Goal: Task Accomplishment & Management: Manage account settings

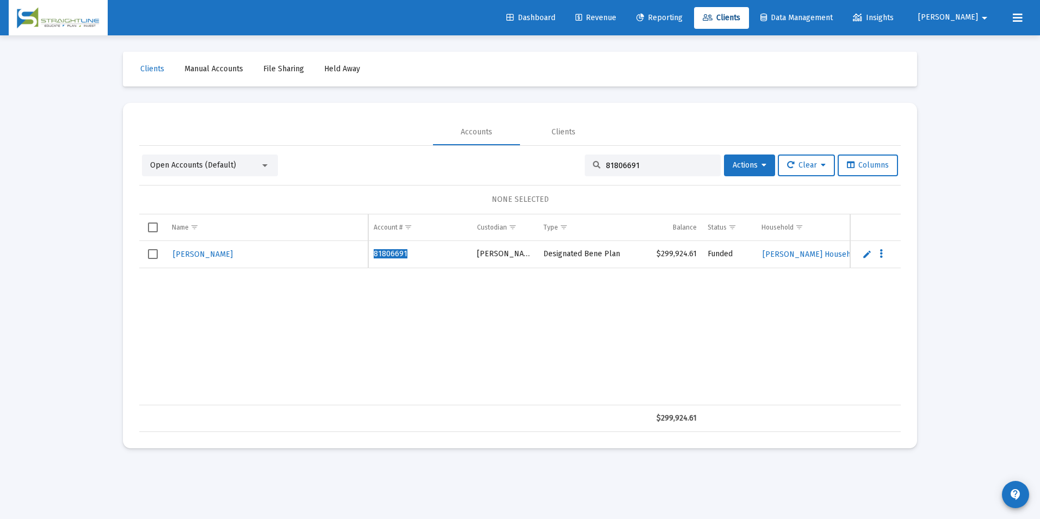
scroll to position [0, 322]
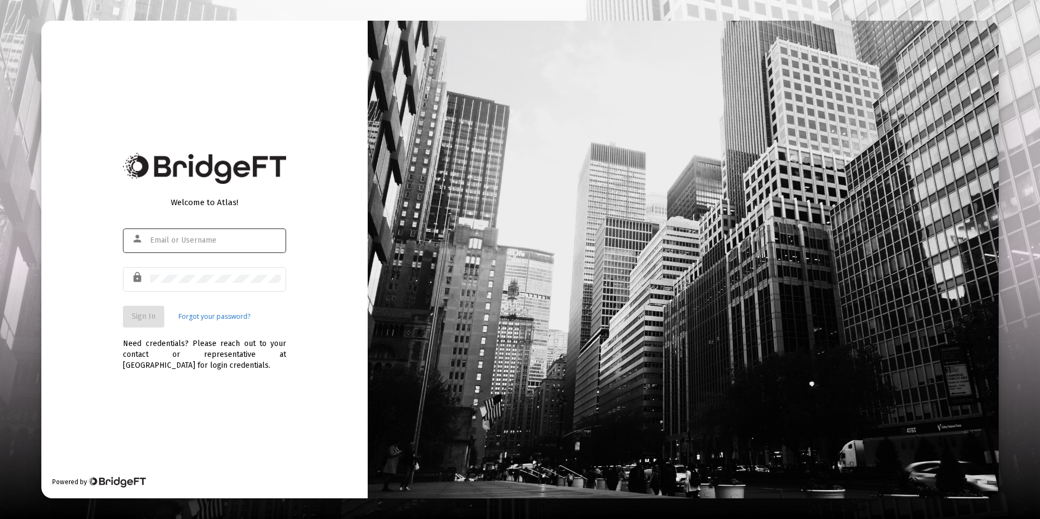
click at [191, 234] on div at bounding box center [215, 240] width 131 height 27
click at [199, 257] on div "person" at bounding box center [204, 245] width 163 height 35
click at [202, 240] on input "text" at bounding box center [215, 240] width 131 height 9
click at [227, 231] on div at bounding box center [215, 240] width 131 height 27
click at [220, 242] on input "text" at bounding box center [215, 240] width 131 height 9
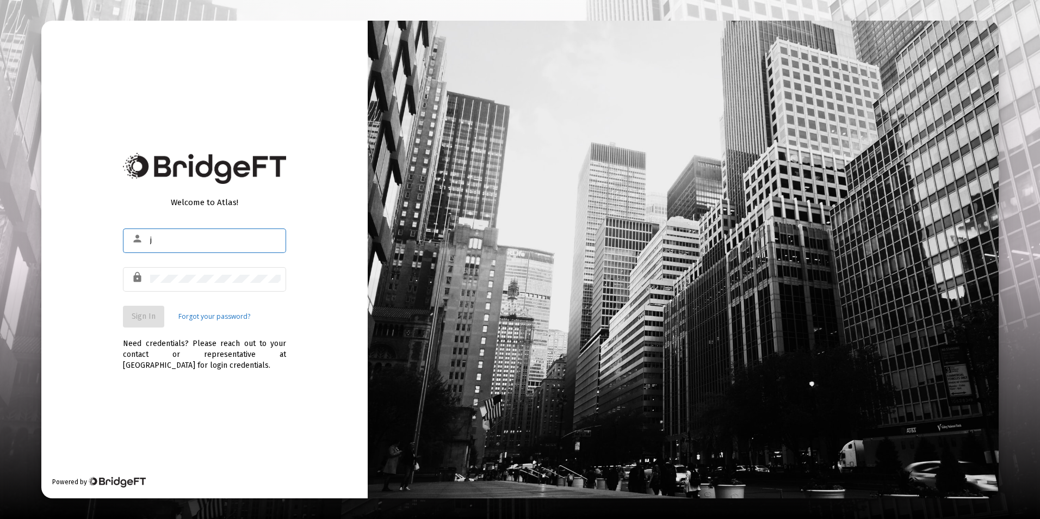
click at [220, 242] on input "j" at bounding box center [215, 240] width 131 height 9
type input "j"
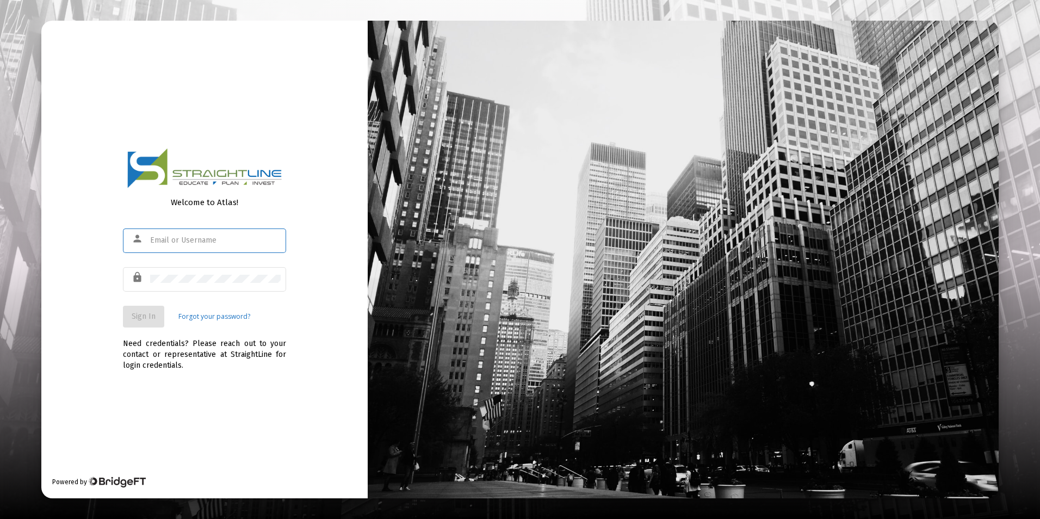
click at [183, 234] on div at bounding box center [215, 240] width 131 height 27
click at [185, 240] on input "text" at bounding box center [215, 240] width 131 height 9
type input "jrickey@straightline.com"
click at [176, 274] on div at bounding box center [215, 278] width 131 height 27
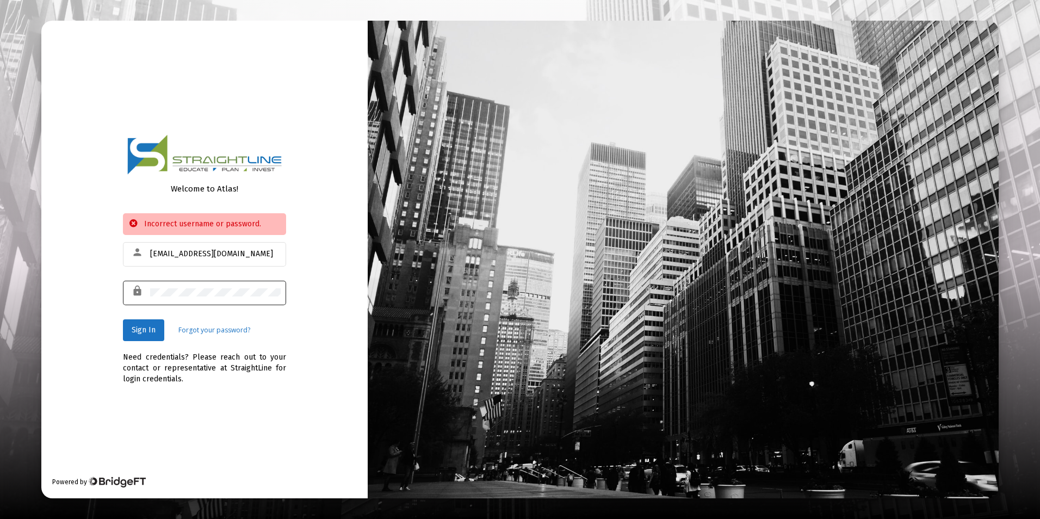
click at [209, 304] on div at bounding box center [215, 292] width 131 height 27
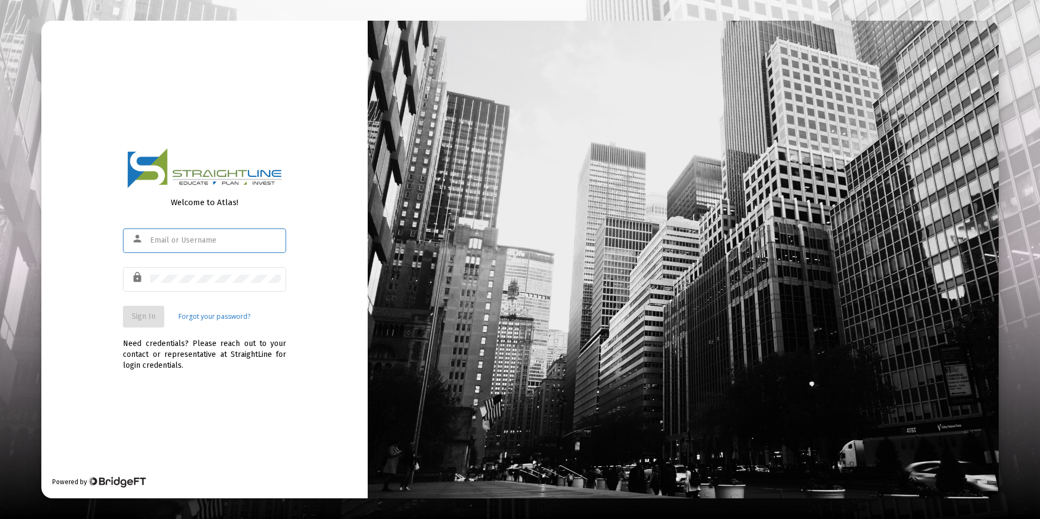
click at [195, 239] on input "text" at bounding box center [215, 240] width 131 height 9
type input "jrickey@straight"
click at [186, 242] on input "text" at bounding box center [215, 240] width 131 height 9
type input "[EMAIL_ADDRESS][DOMAIN_NAME]"
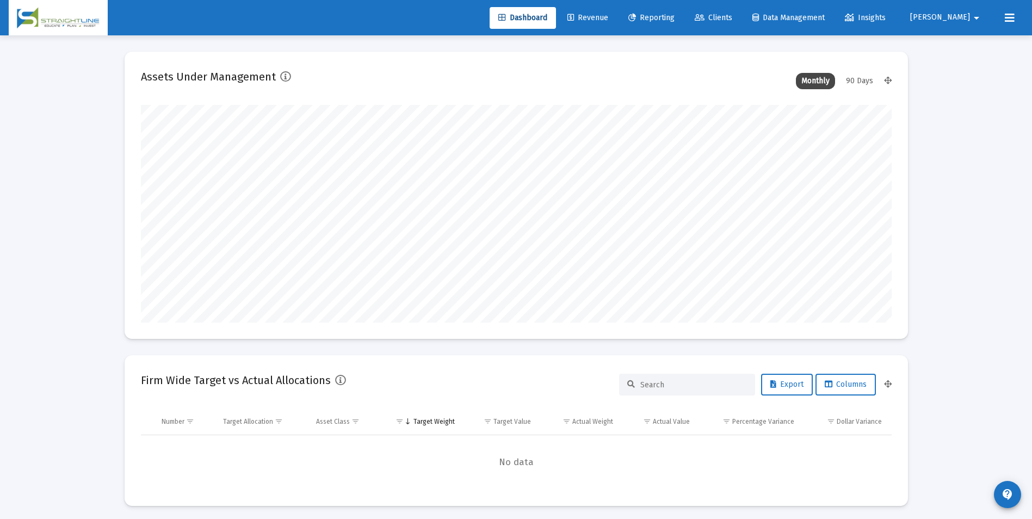
scroll to position [218, 751]
click at [608, 17] on span "Revenue" at bounding box center [587, 17] width 41 height 9
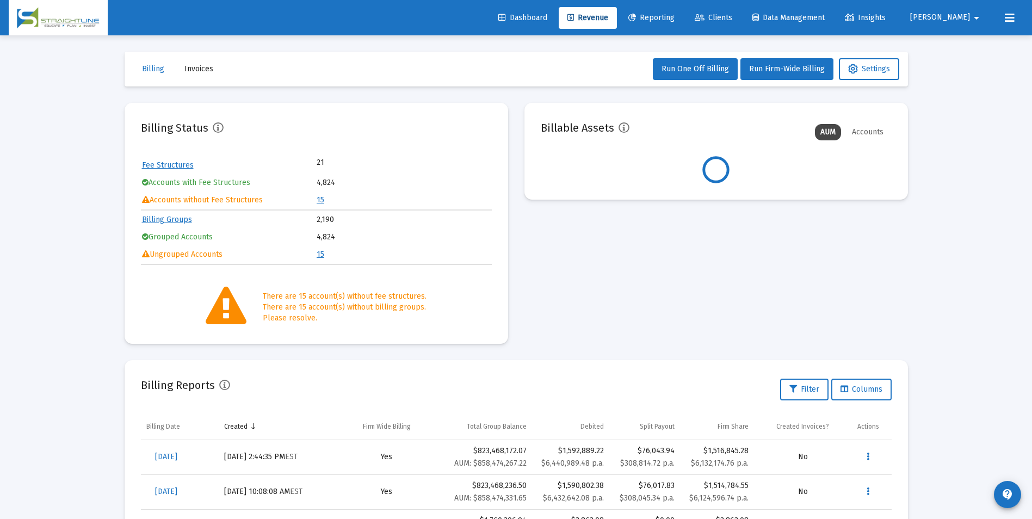
click at [321, 201] on link "15" at bounding box center [321, 199] width 8 height 9
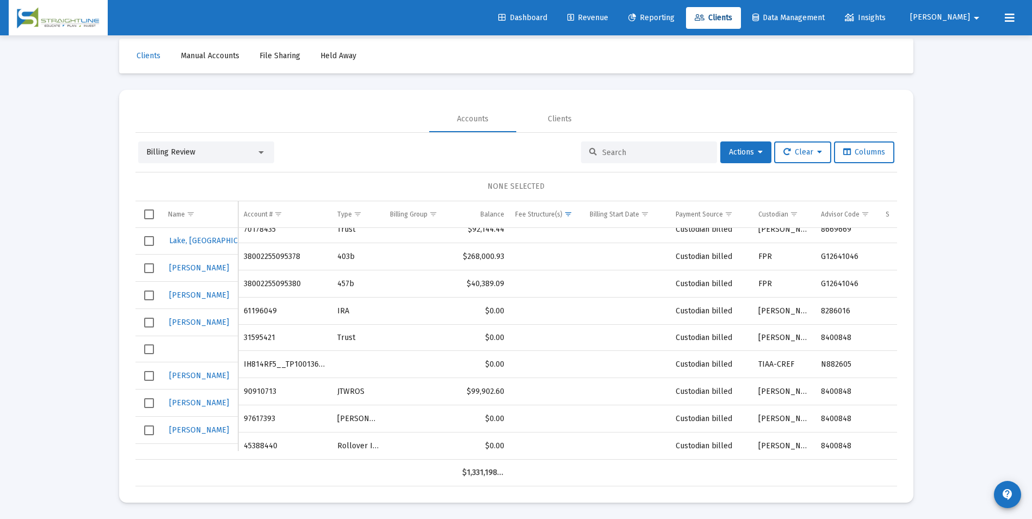
scroll to position [183, 0]
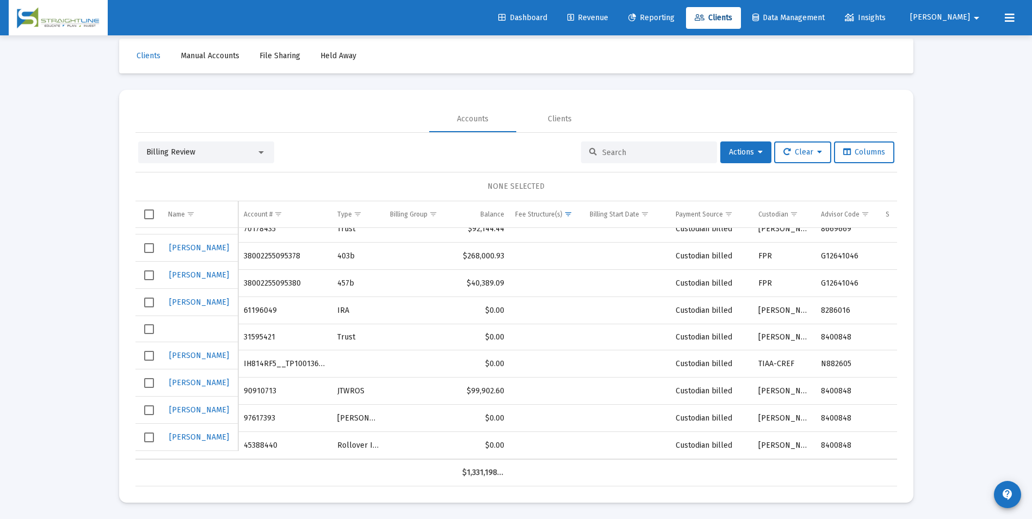
click at [249, 302] on td "61196049" at bounding box center [285, 310] width 94 height 27
copy td "61196049"
click at [238, 151] on div "Billing Review" at bounding box center [201, 152] width 110 height 11
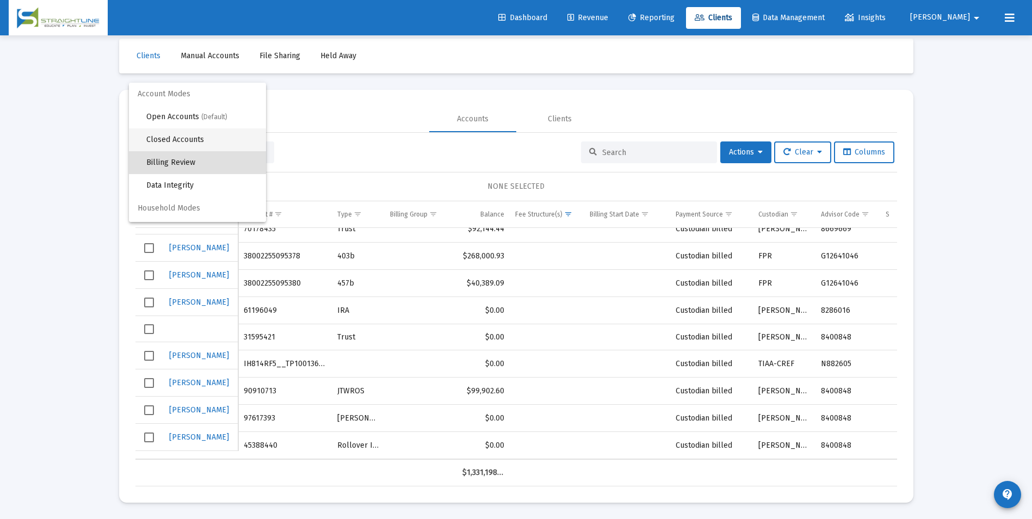
scroll to position [10, 0]
click at [216, 112] on span "Open Accounts (Default)" at bounding box center [201, 106] width 111 height 23
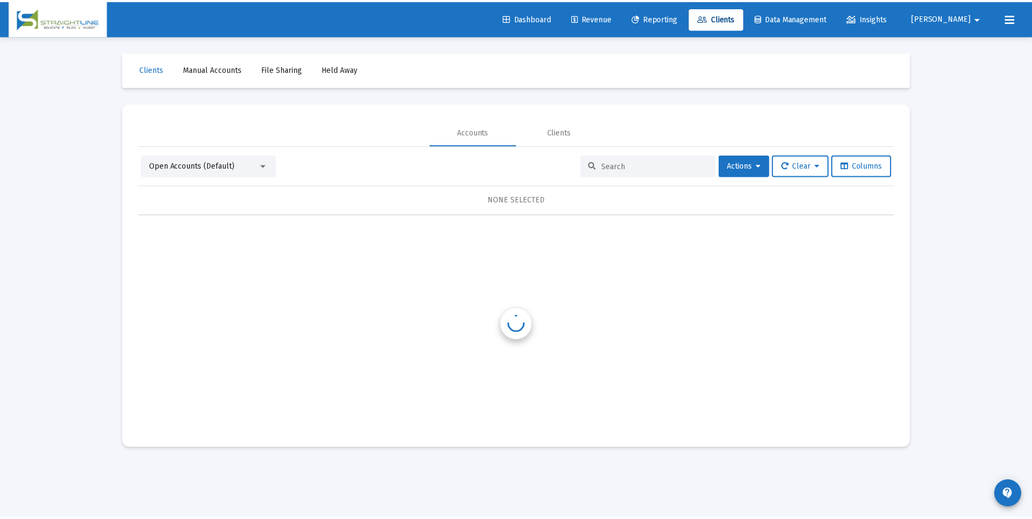
scroll to position [0, 0]
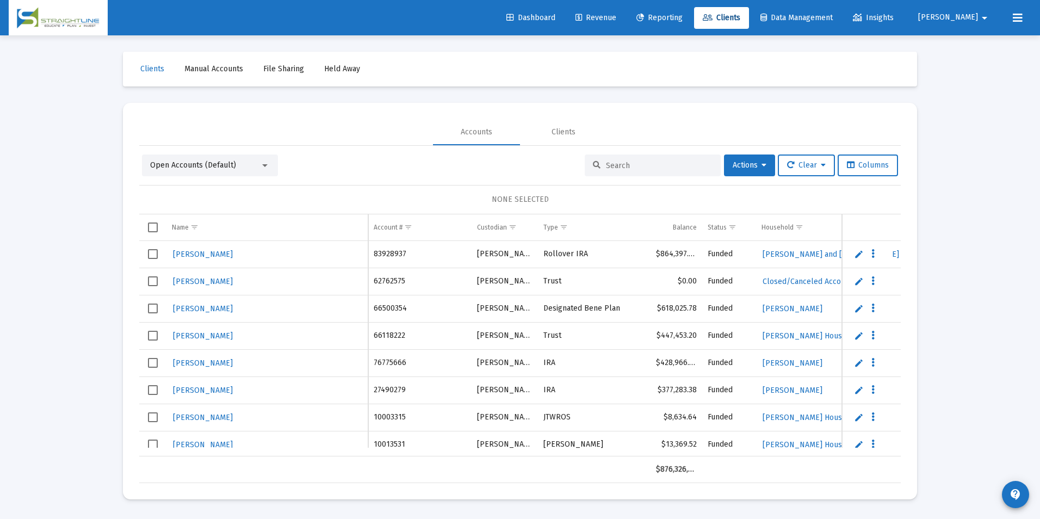
click at [640, 161] on input at bounding box center [659, 165] width 107 height 9
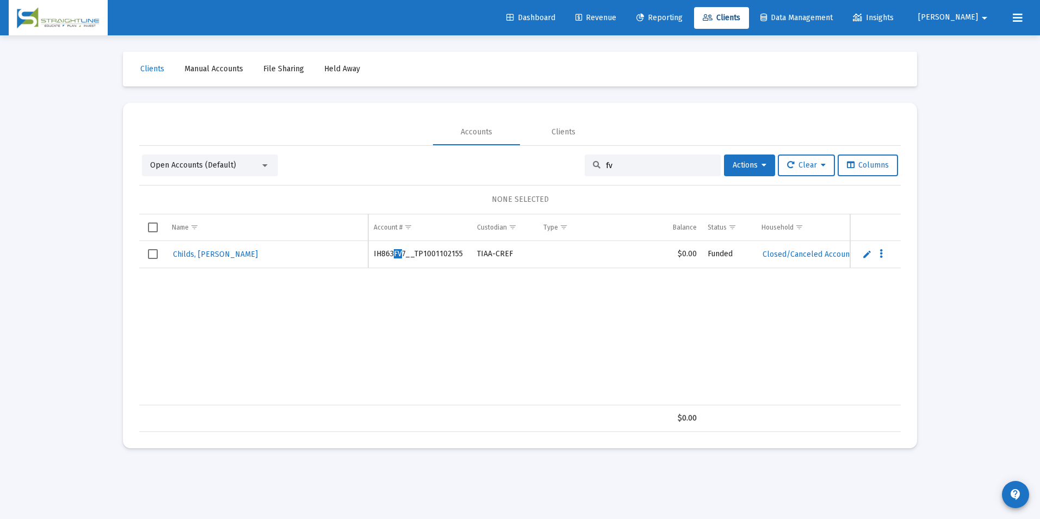
type input "f"
paste input "61196049"
drag, startPoint x: 634, startPoint y: 162, endPoint x: 574, endPoint y: 166, distance: 60.0
click at [574, 166] on div "Open Accounts (Default) 61196049 Actions Clear Columns" at bounding box center [520, 165] width 756 height 22
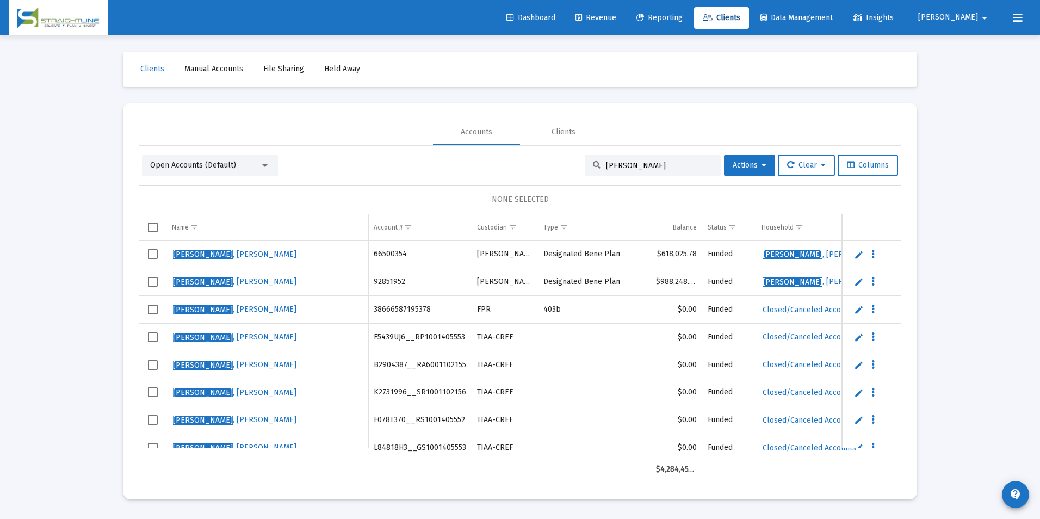
drag, startPoint x: 633, startPoint y: 170, endPoint x: 579, endPoint y: 166, distance: 54.5
click at [585, 166] on div "[PERSON_NAME]" at bounding box center [653, 165] width 136 height 22
paste input "61196049"
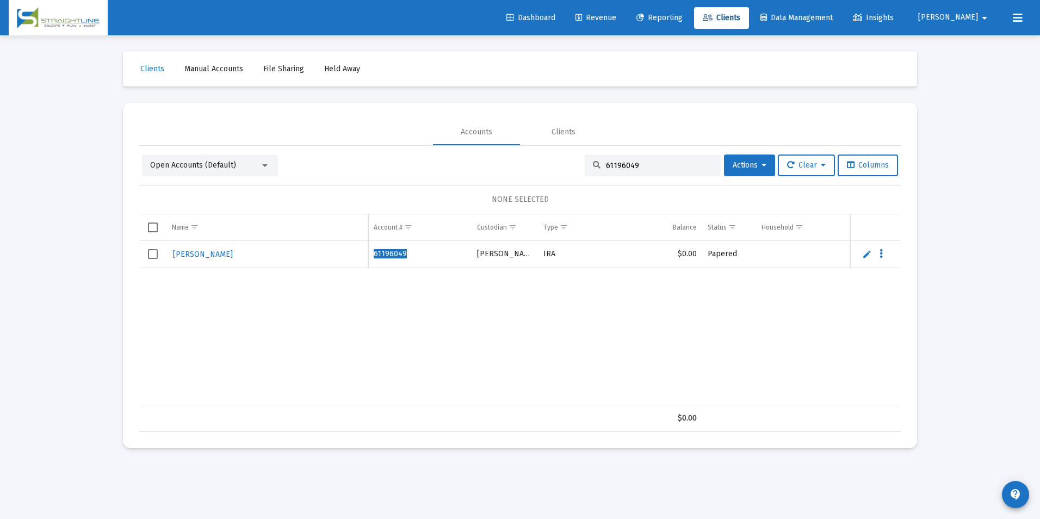
type input "61196049"
click at [864, 256] on link "Edit" at bounding box center [867, 254] width 10 height 10
drag, startPoint x: 241, startPoint y: 260, endPoint x: 166, endPoint y: 262, distance: 75.1
click at [166, 262] on tr "[PERSON_NAME]" at bounding box center [520, 260] width 762 height 38
type input "[PERSON_NAME]"
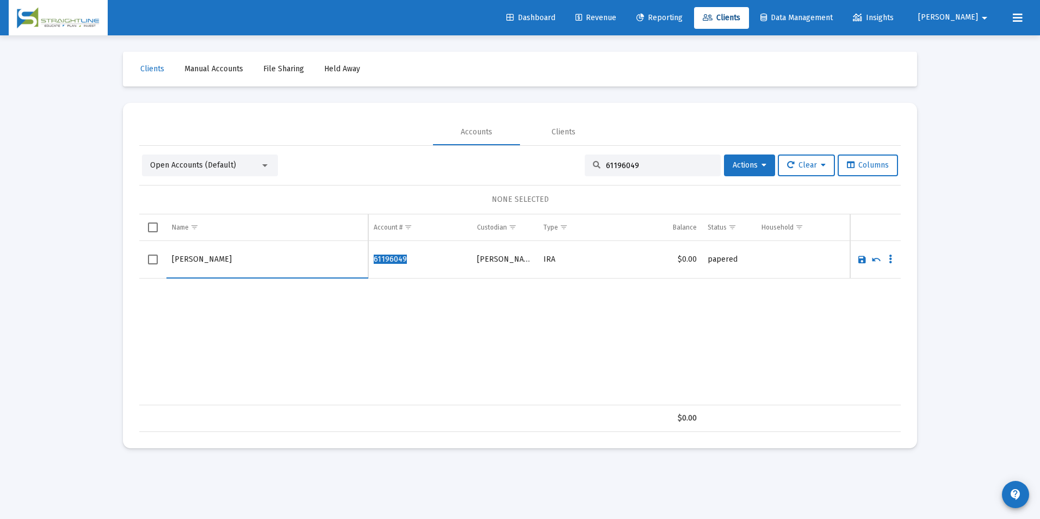
click at [860, 259] on link "Save" at bounding box center [862, 260] width 10 height 10
drag, startPoint x: 672, startPoint y: 162, endPoint x: 570, endPoint y: 170, distance: 102.6
click at [570, 170] on div "Open Accounts (Default) 61196049 Actions Clear Columns" at bounding box center [520, 165] width 756 height 22
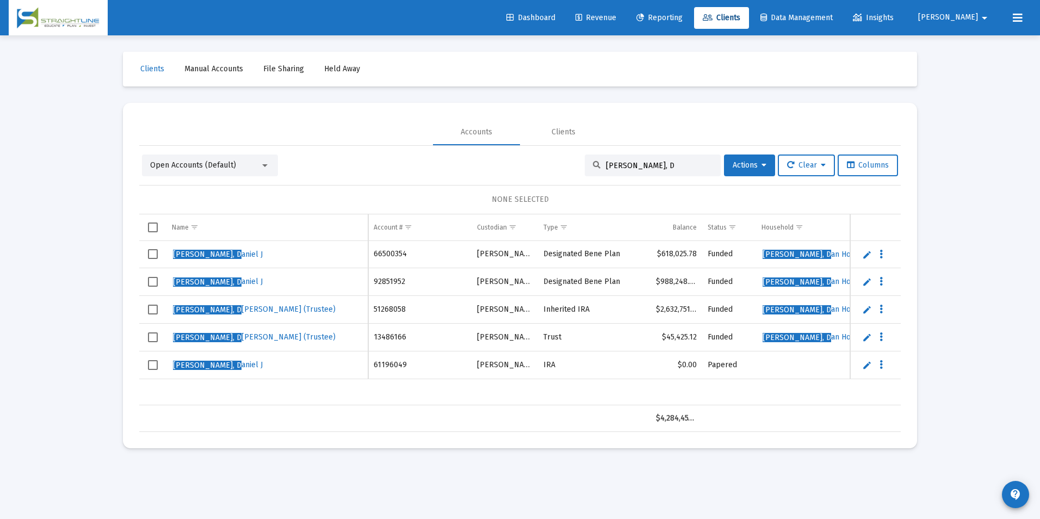
type input "[PERSON_NAME], D"
click at [616, 19] on span "Revenue" at bounding box center [596, 17] width 41 height 9
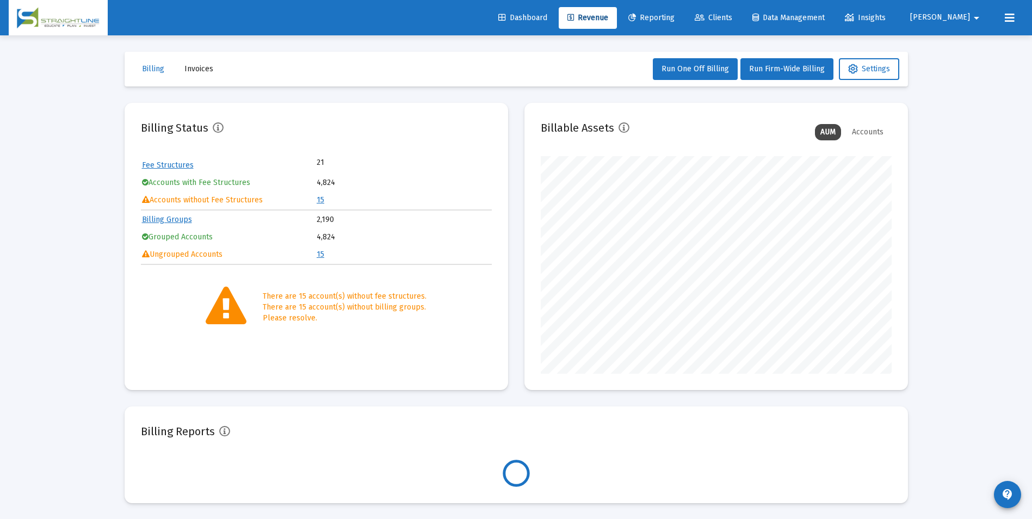
scroll to position [218, 351]
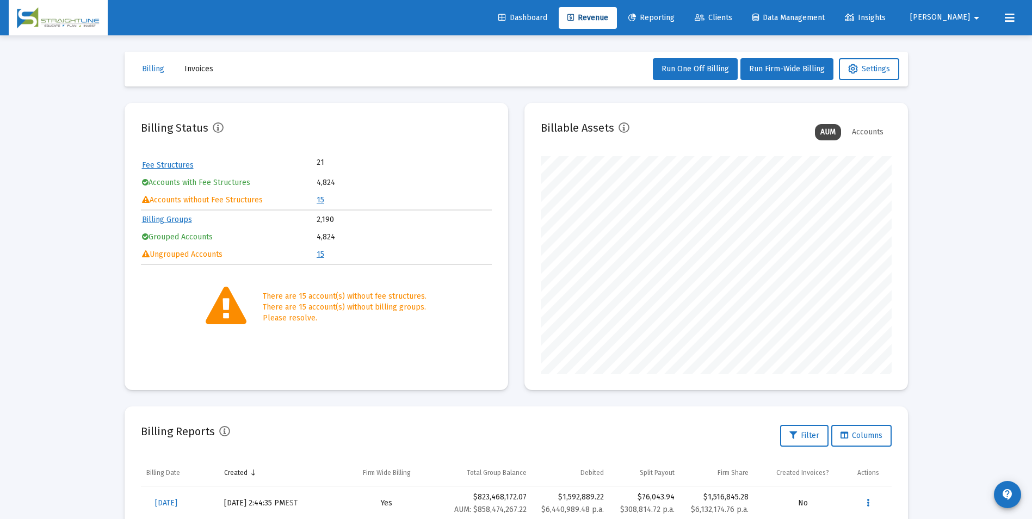
click at [318, 201] on link "15" at bounding box center [321, 199] width 8 height 9
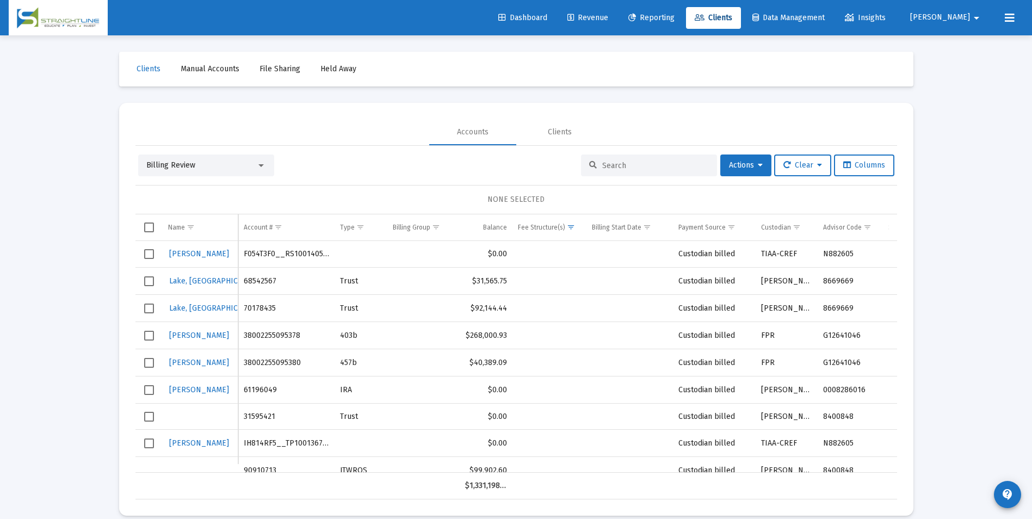
scroll to position [163, 0]
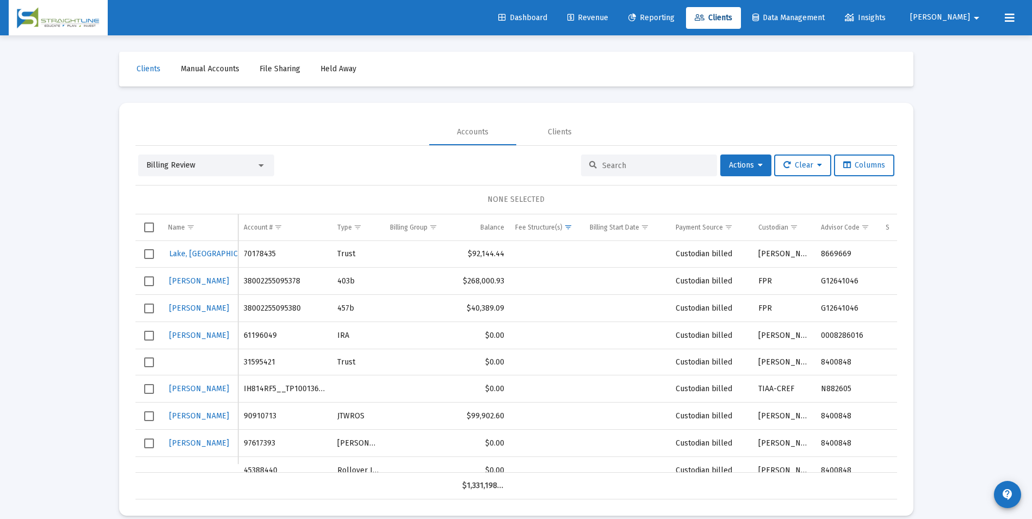
click at [230, 165] on div "Billing Review" at bounding box center [201, 165] width 110 height 11
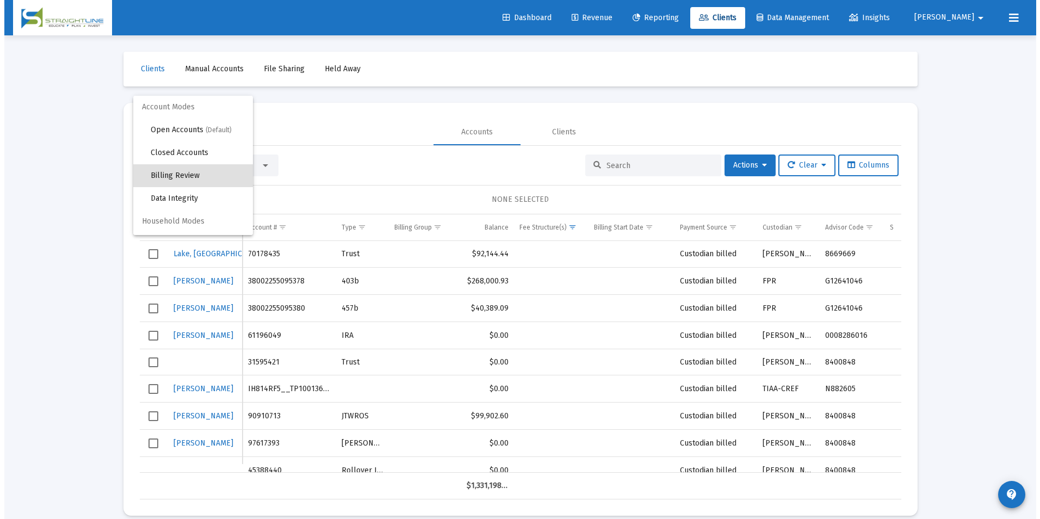
scroll to position [10, 0]
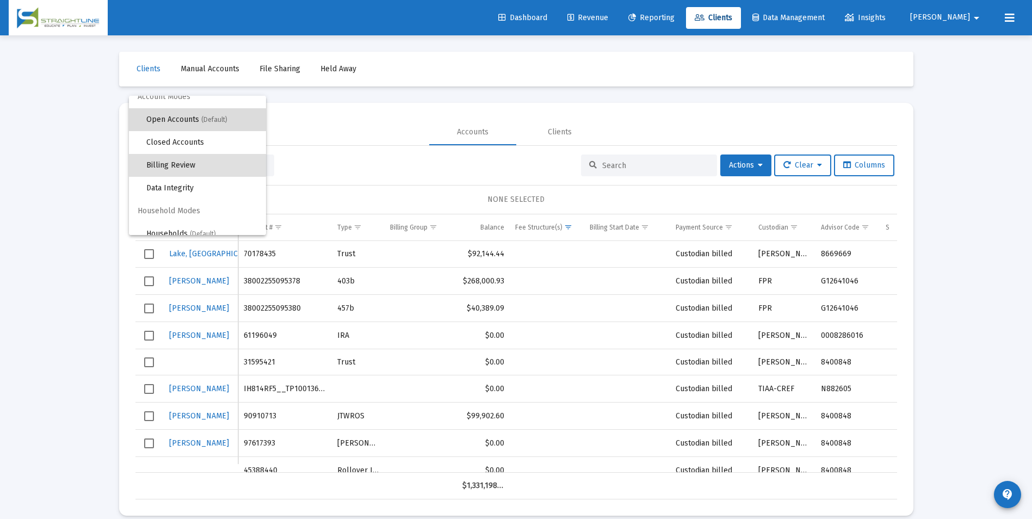
click at [235, 124] on span "Open Accounts (Default)" at bounding box center [201, 119] width 111 height 23
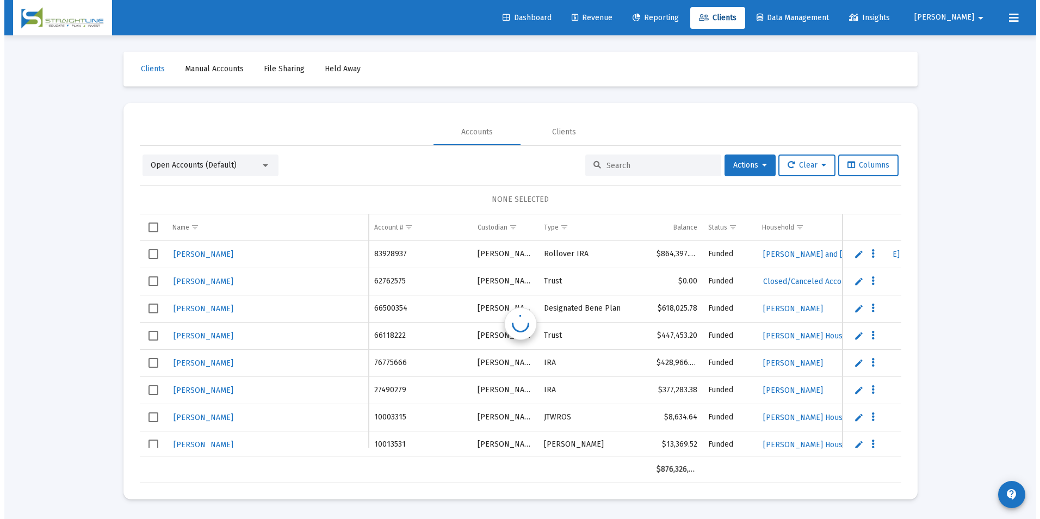
scroll to position [0, 0]
click at [606, 169] on input at bounding box center [659, 165] width 107 height 9
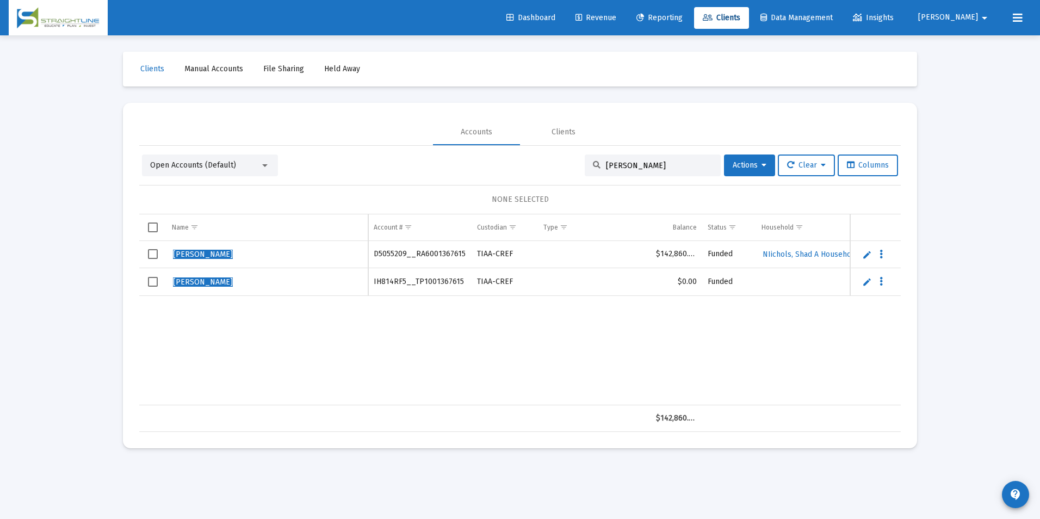
type input "[PERSON_NAME]"
click at [152, 284] on span "Select row" at bounding box center [153, 282] width 10 height 10
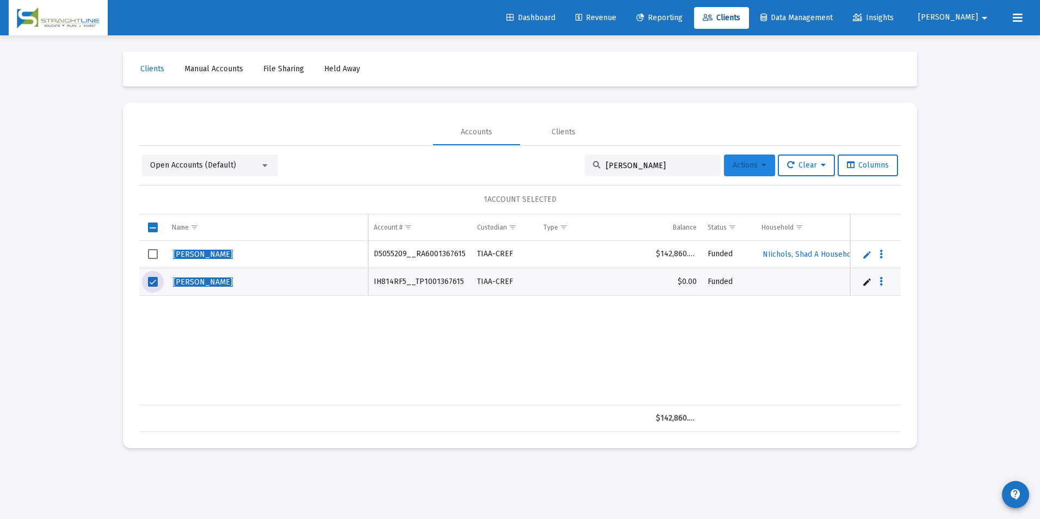
click at [735, 163] on span "Actions" at bounding box center [750, 164] width 34 height 9
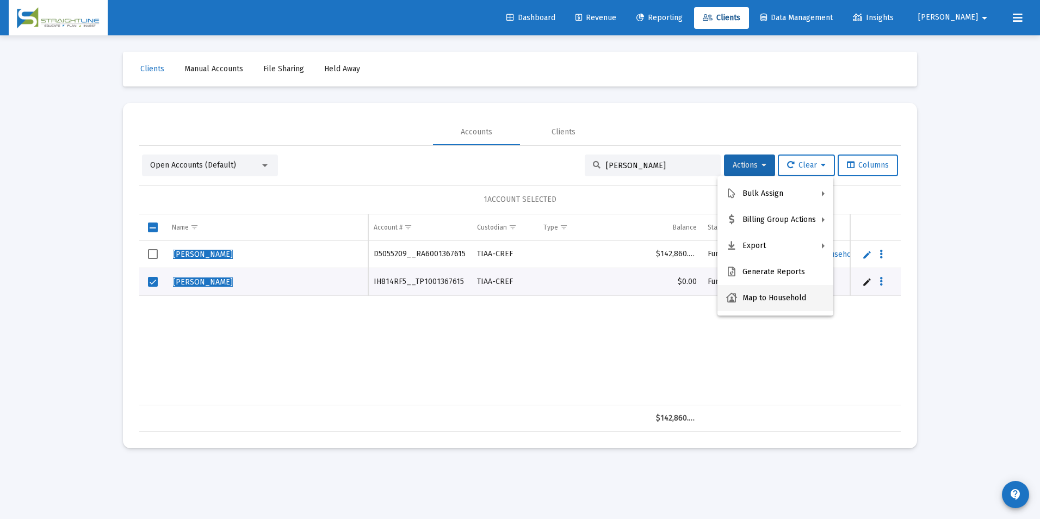
click at [788, 294] on button "Map to Household" at bounding box center [776, 298] width 116 height 26
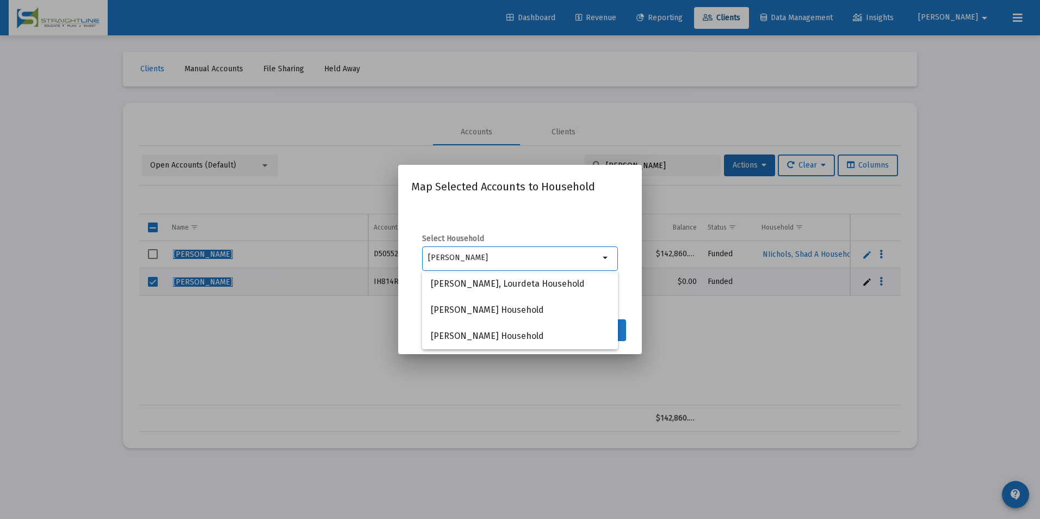
type input "[PERSON_NAME]"
click at [768, 350] on div at bounding box center [520, 259] width 1040 height 519
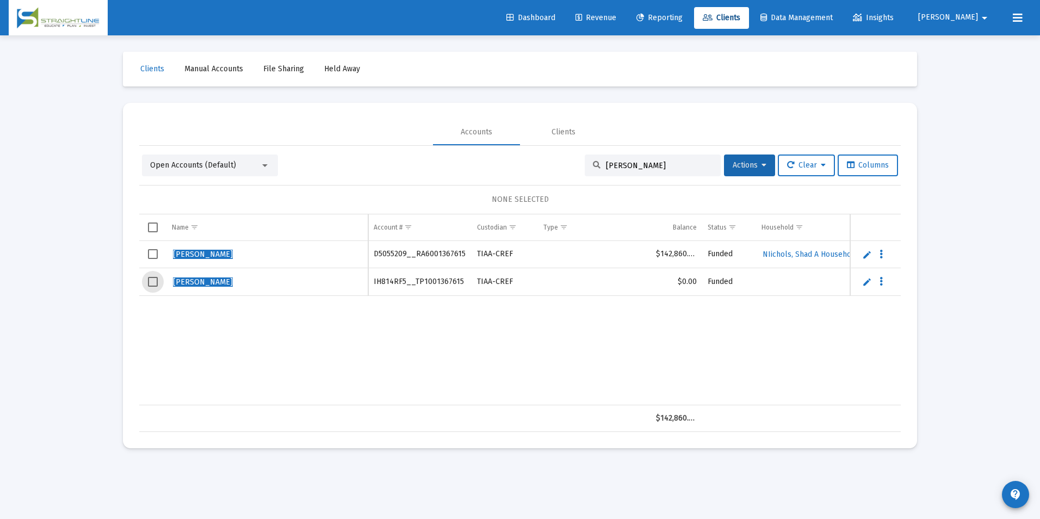
click at [153, 284] on span "Select row" at bounding box center [153, 282] width 10 height 10
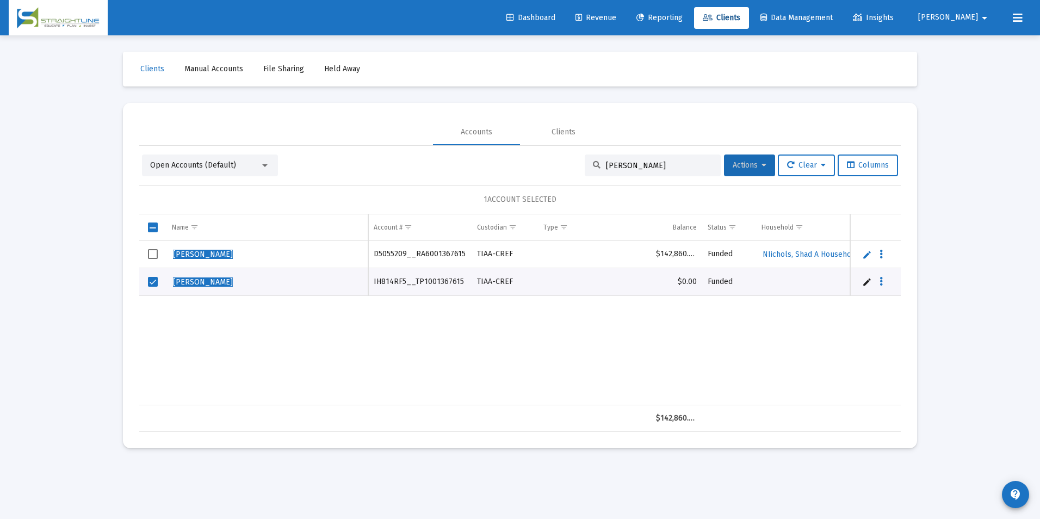
click at [757, 172] on button "Actions" at bounding box center [749, 165] width 51 height 22
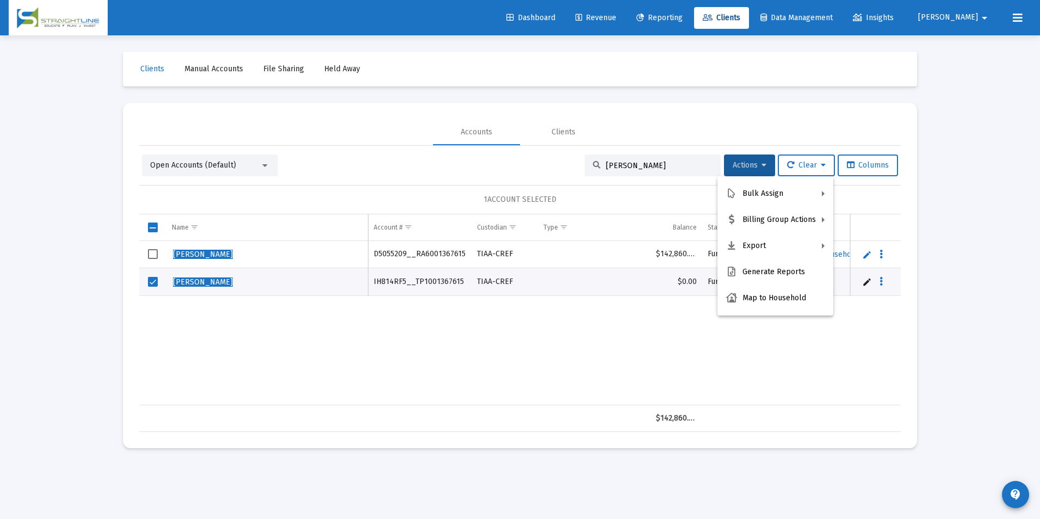
click at [755, 366] on div at bounding box center [520, 259] width 1040 height 519
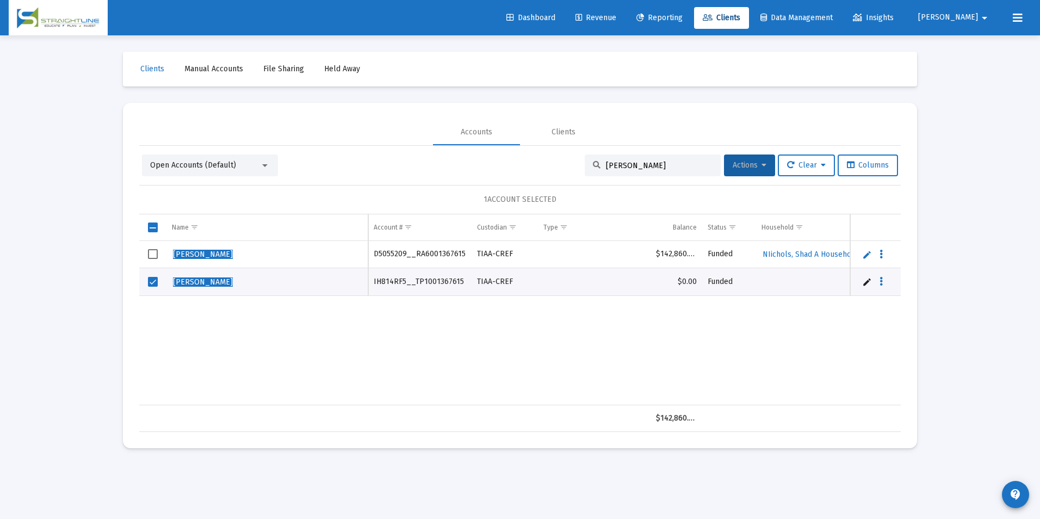
click at [734, 169] on span "Actions" at bounding box center [750, 164] width 34 height 9
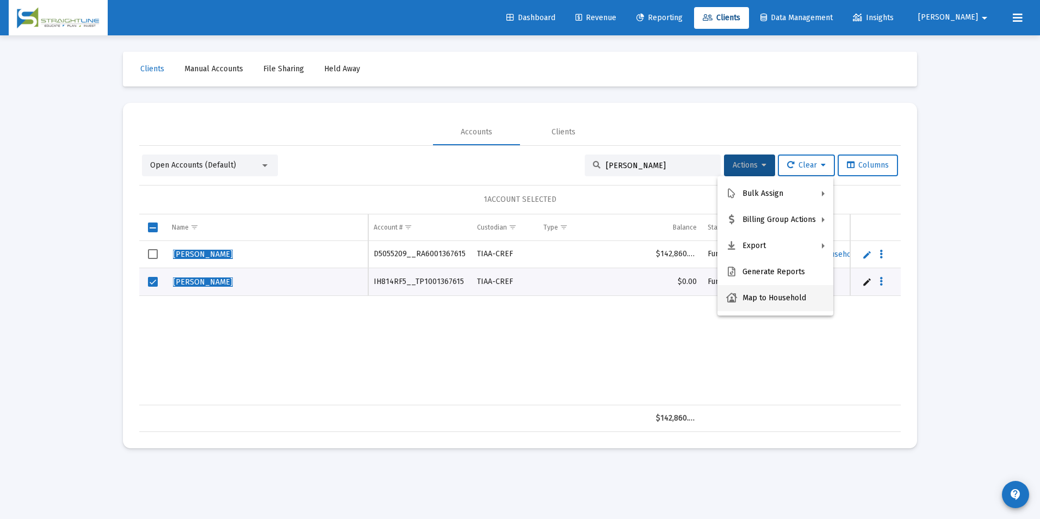
click at [790, 295] on button "Map to Household" at bounding box center [776, 298] width 116 height 26
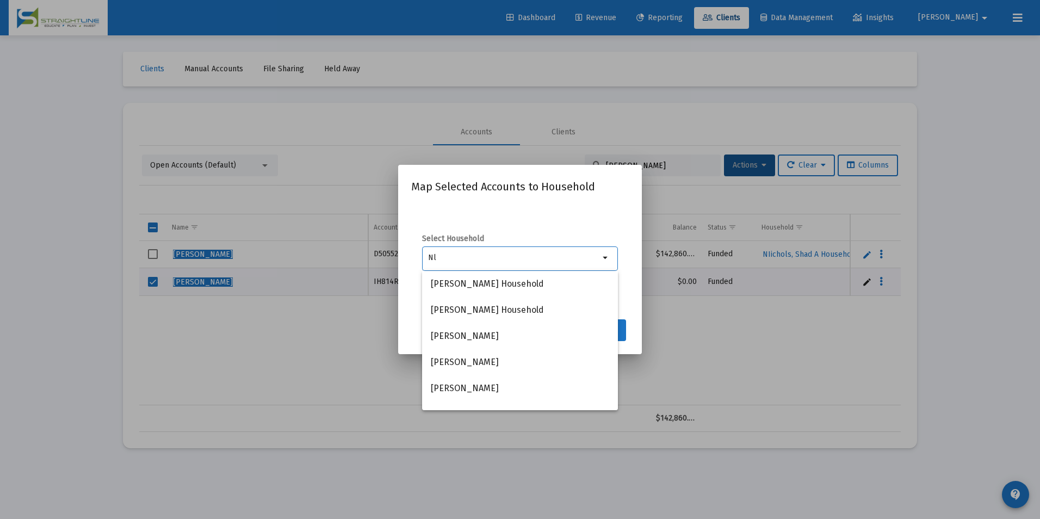
type input "Nl"
click at [241, 219] on div at bounding box center [520, 259] width 1040 height 519
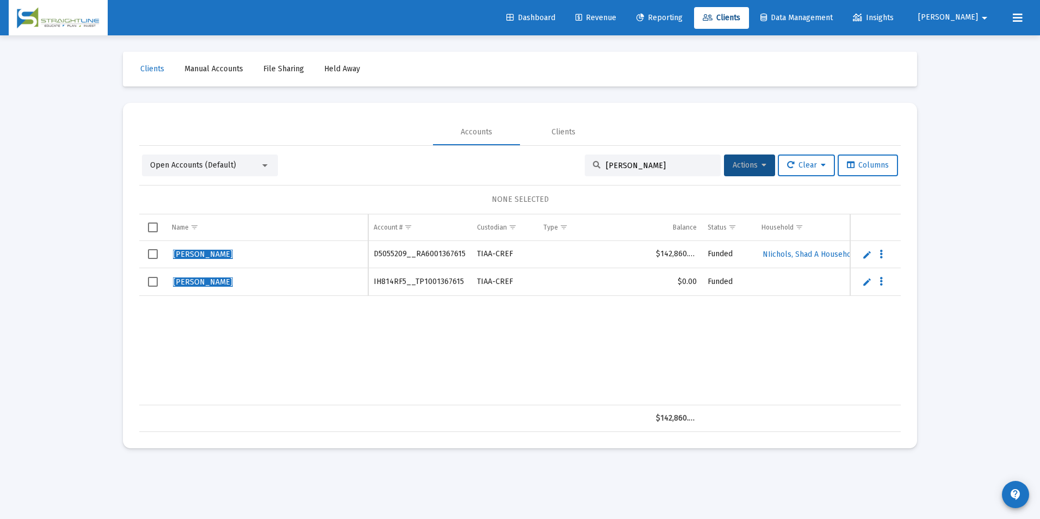
click at [243, 160] on div "Open Accounts (Default)" at bounding box center [205, 165] width 110 height 11
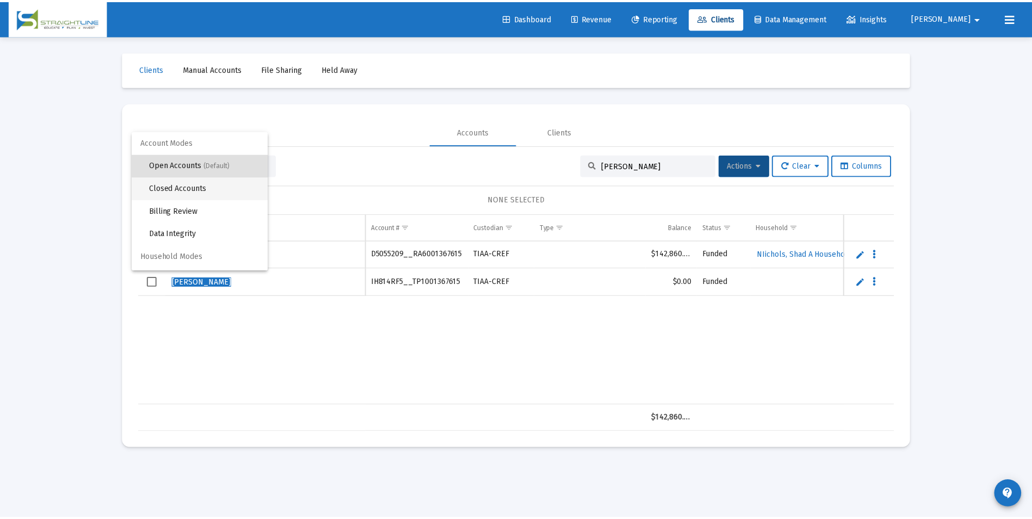
scroll to position [21, 0]
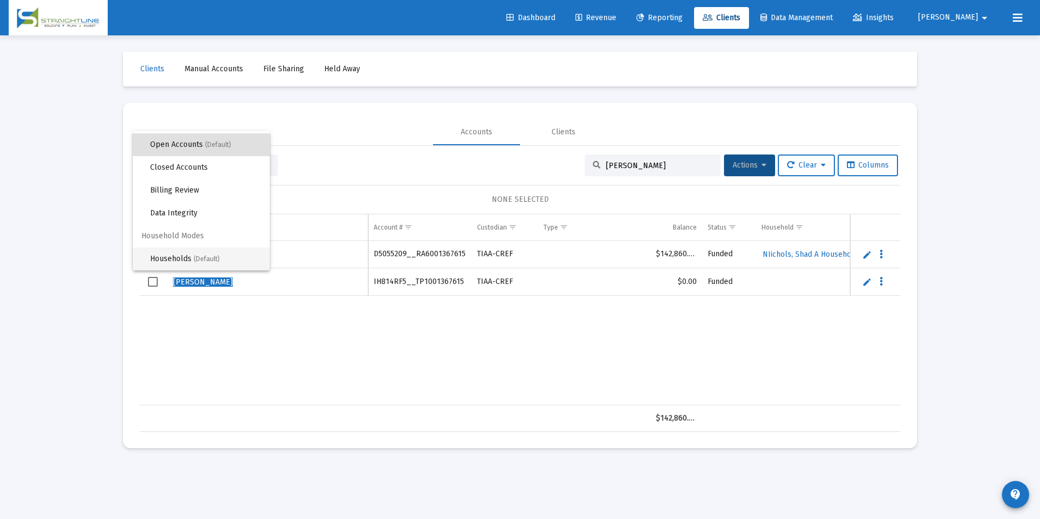
click at [208, 258] on span "(Default)" at bounding box center [207, 259] width 26 height 8
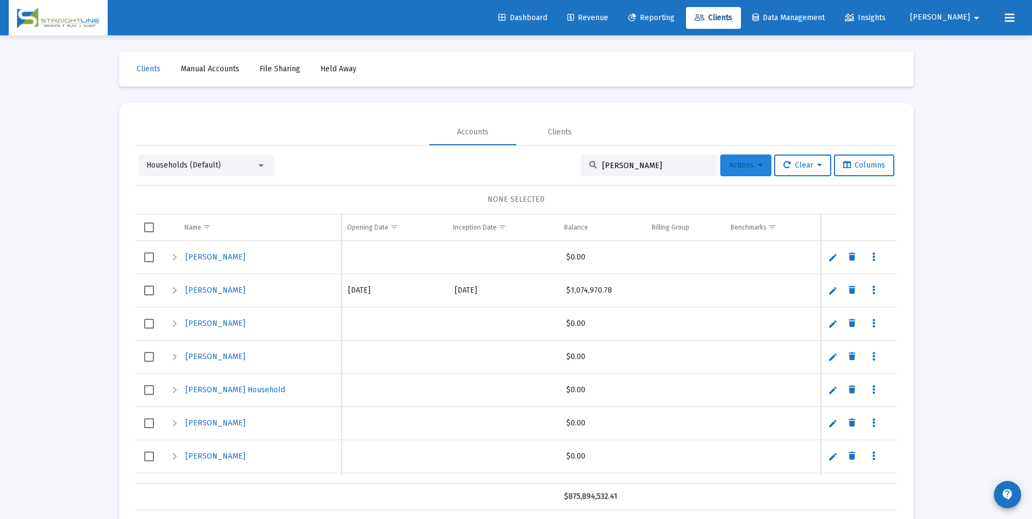
click at [745, 168] on span "Actions" at bounding box center [746, 164] width 34 height 9
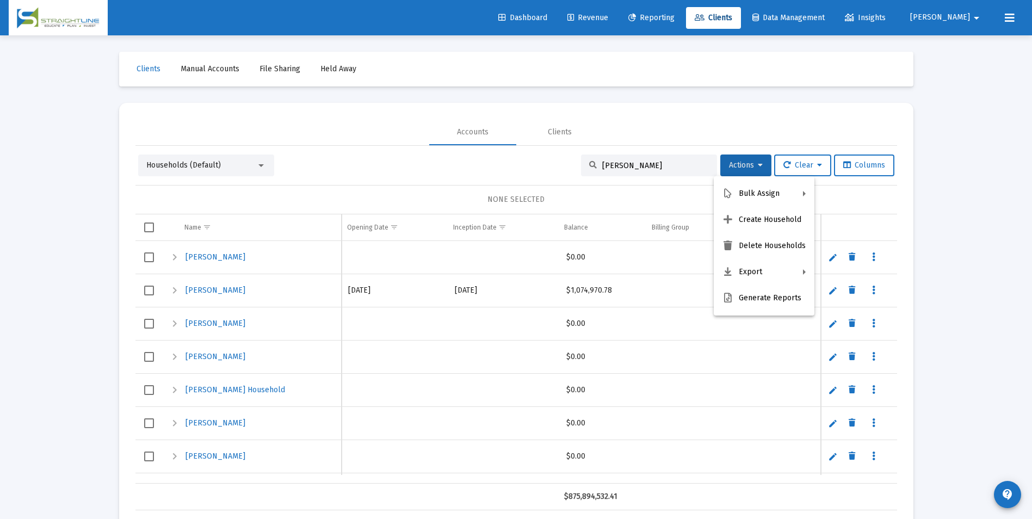
click at [652, 164] on div at bounding box center [516, 259] width 1032 height 519
click at [652, 164] on input "[PERSON_NAME]" at bounding box center [655, 165] width 107 height 9
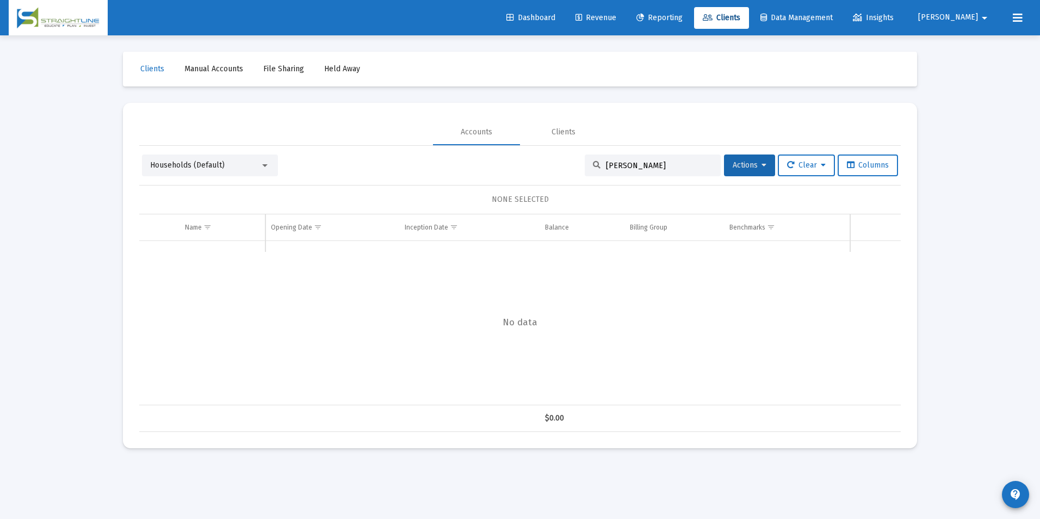
drag, startPoint x: 653, startPoint y: 164, endPoint x: 579, endPoint y: 182, distance: 76.1
click at [579, 182] on div "Households (Default) [PERSON_NAME] Actions Clear Columns NONE SELECTED Name Nam…" at bounding box center [520, 292] width 762 height 277
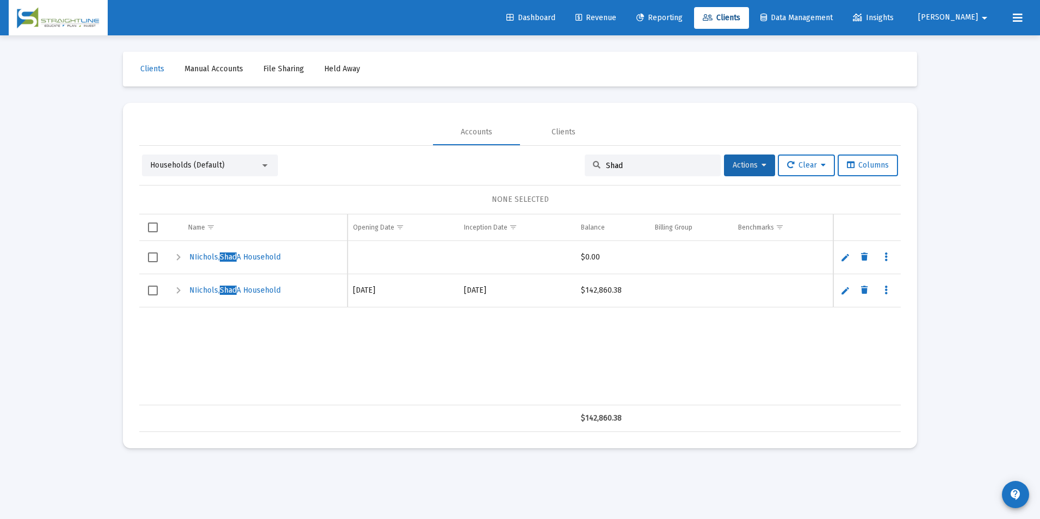
type input "Shad"
click at [197, 253] on span "NIichols, Shad A Household" at bounding box center [234, 256] width 91 height 9
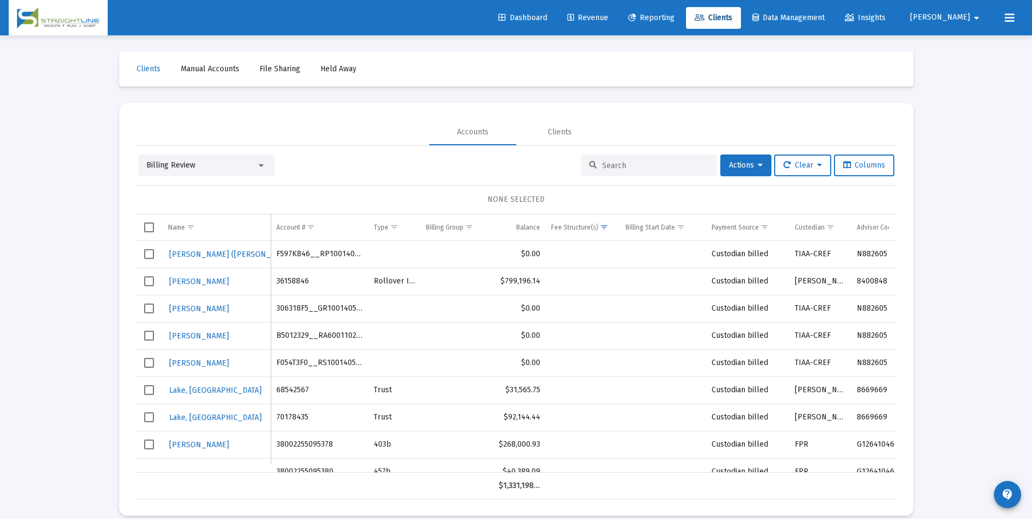
click at [262, 168] on div at bounding box center [261, 165] width 10 height 9
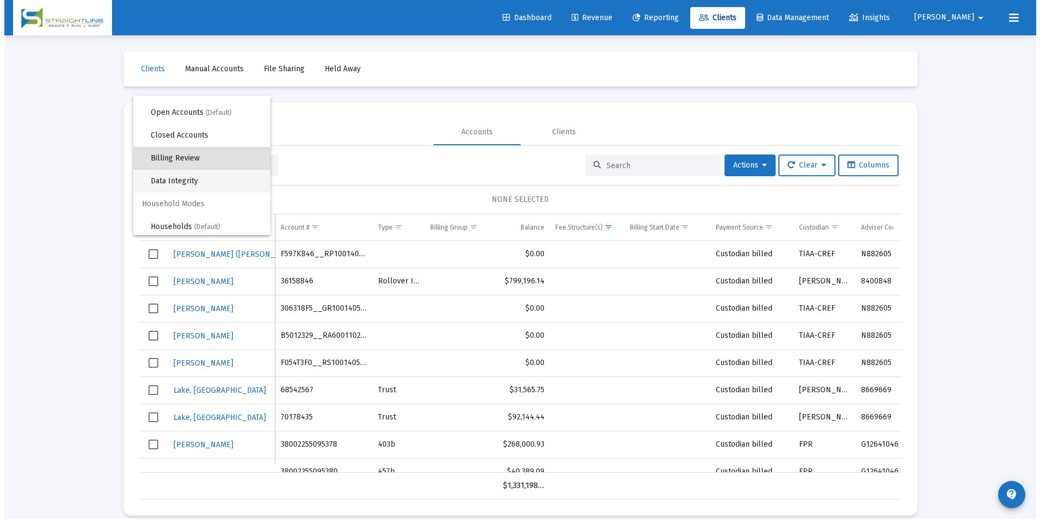
scroll to position [21, 0]
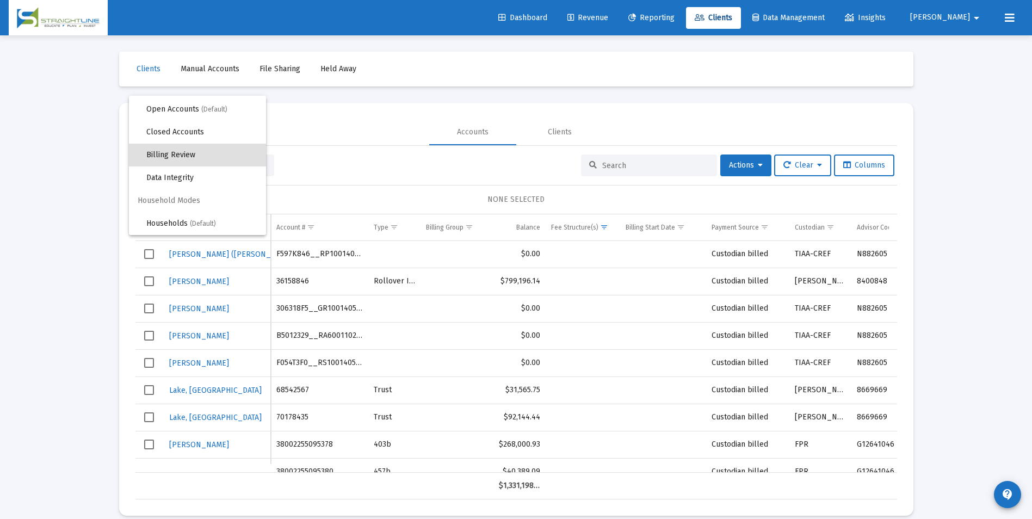
click at [175, 212] on span "Household Modes" at bounding box center [197, 200] width 137 height 23
click at [172, 228] on span "Households (Default)" at bounding box center [201, 223] width 111 height 23
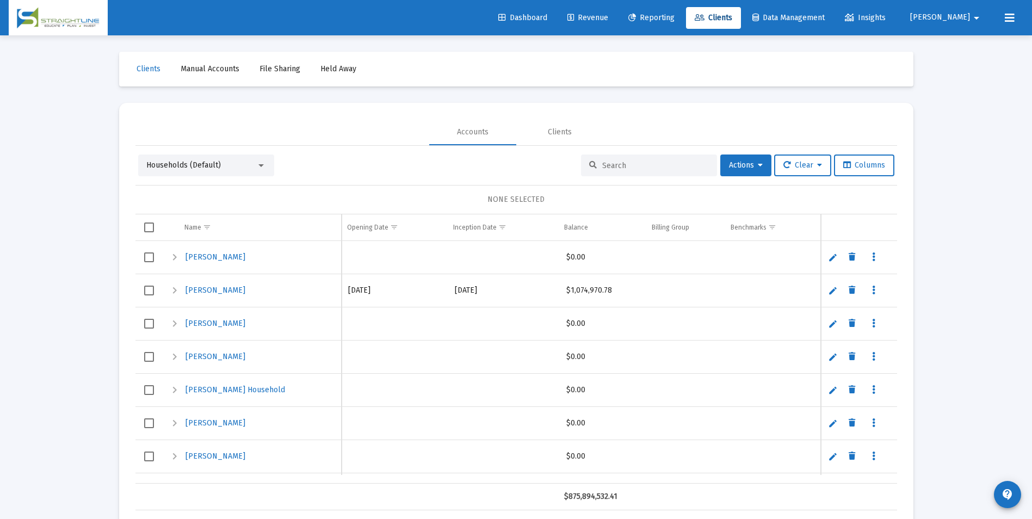
click at [618, 156] on div at bounding box center [649, 165] width 136 height 22
click at [620, 164] on input at bounding box center [655, 165] width 107 height 9
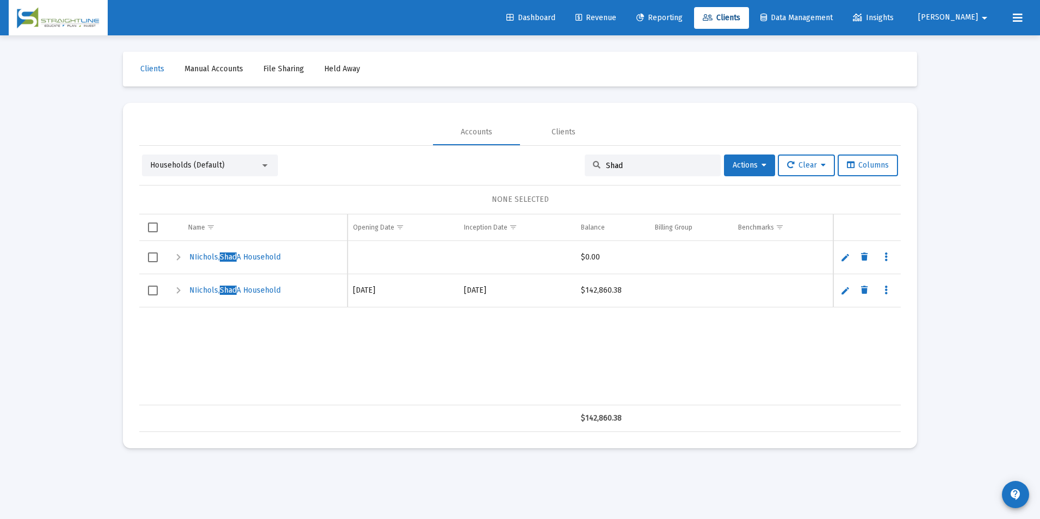
type input "Shad"
click at [849, 259] on link "Edit" at bounding box center [846, 257] width 10 height 10
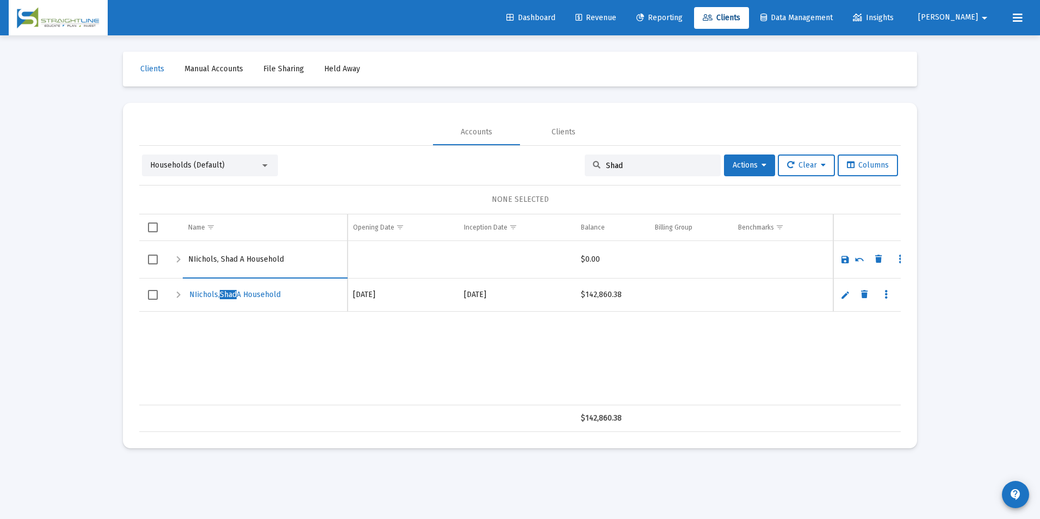
drag, startPoint x: 216, startPoint y: 260, endPoint x: 186, endPoint y: 260, distance: 29.9
click at [186, 260] on td "NIichols, Shad A Household" at bounding box center [265, 260] width 165 height 38
type input "[PERSON_NAME] A Household"
click at [842, 255] on link "Save" at bounding box center [846, 260] width 10 height 10
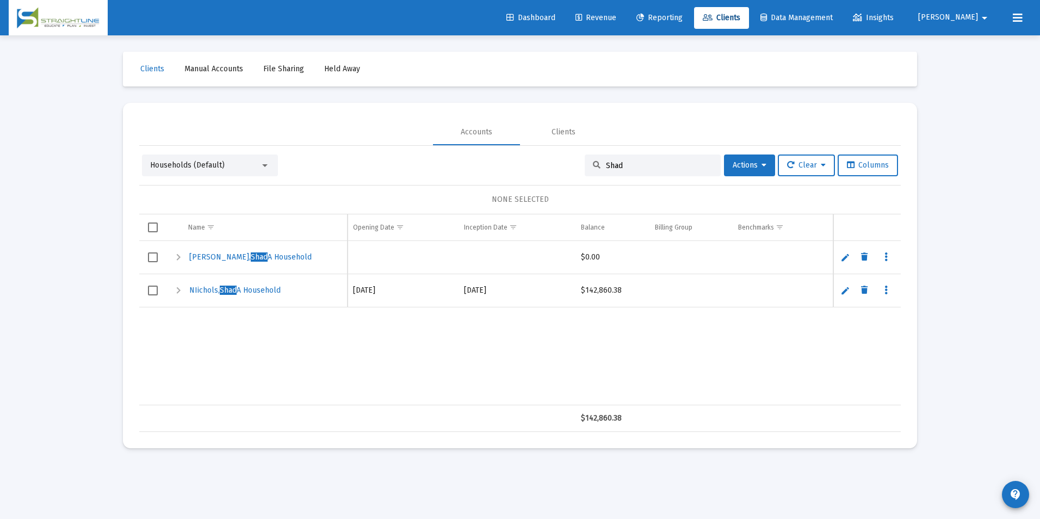
click at [848, 287] on link "Edit" at bounding box center [846, 291] width 10 height 10
drag, startPoint x: 216, startPoint y: 293, endPoint x: 187, endPoint y: 293, distance: 29.4
click at [187, 293] on td "NIichols, Shad A Household" at bounding box center [265, 293] width 165 height 38
type input "[PERSON_NAME] A Household"
click at [848, 293] on link "Save" at bounding box center [846, 293] width 10 height 10
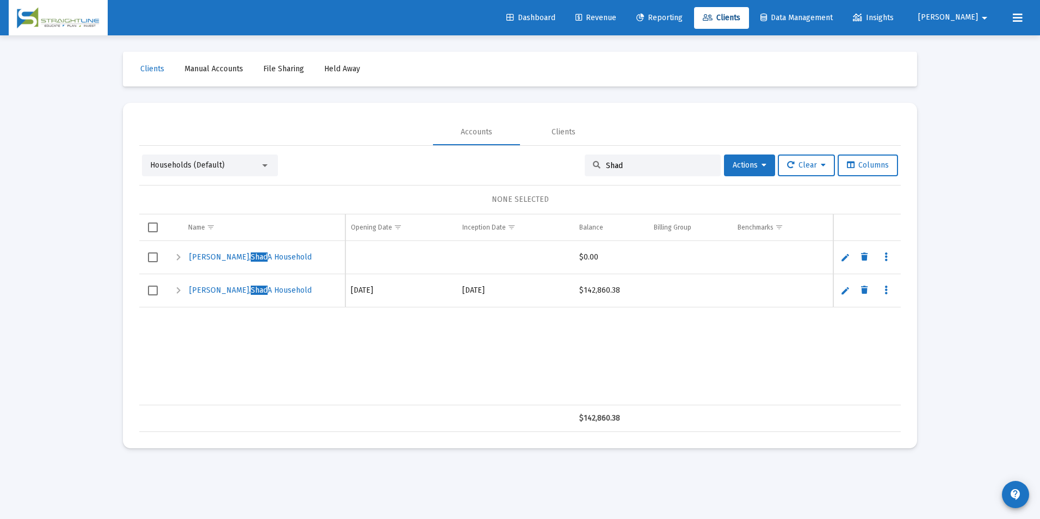
click at [193, 165] on span "Households (Default)" at bounding box center [187, 164] width 75 height 9
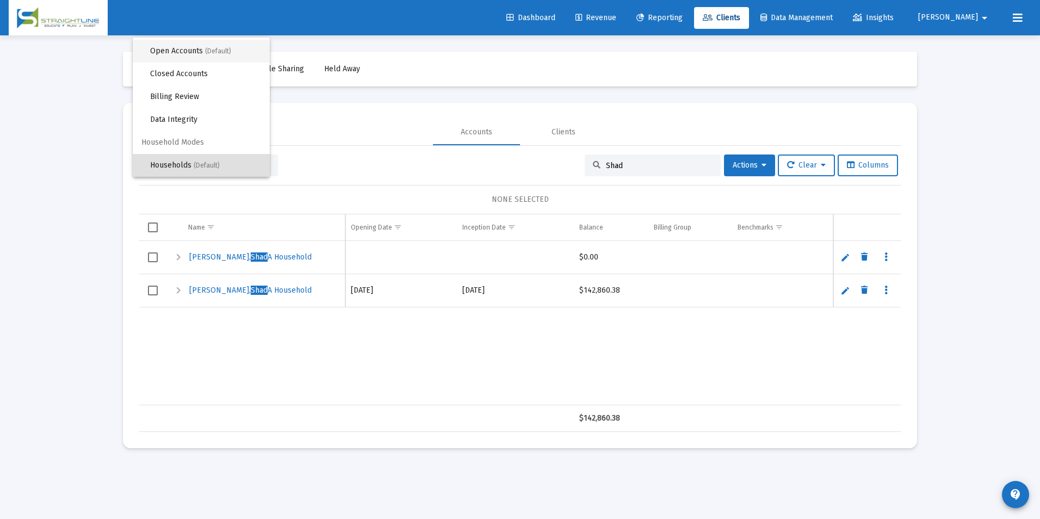
click at [187, 58] on span "Open Accounts (Default)" at bounding box center [205, 51] width 111 height 23
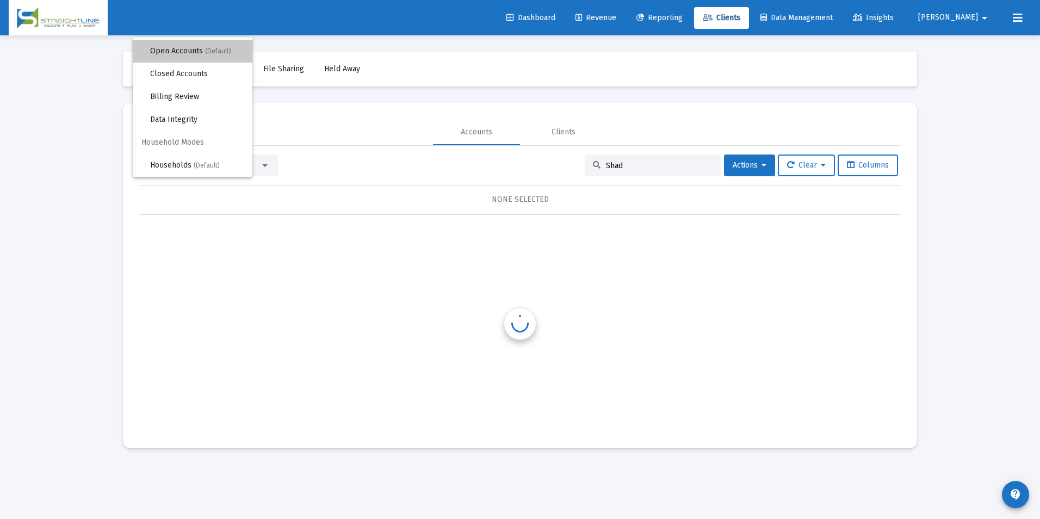
scroll to position [0, 0]
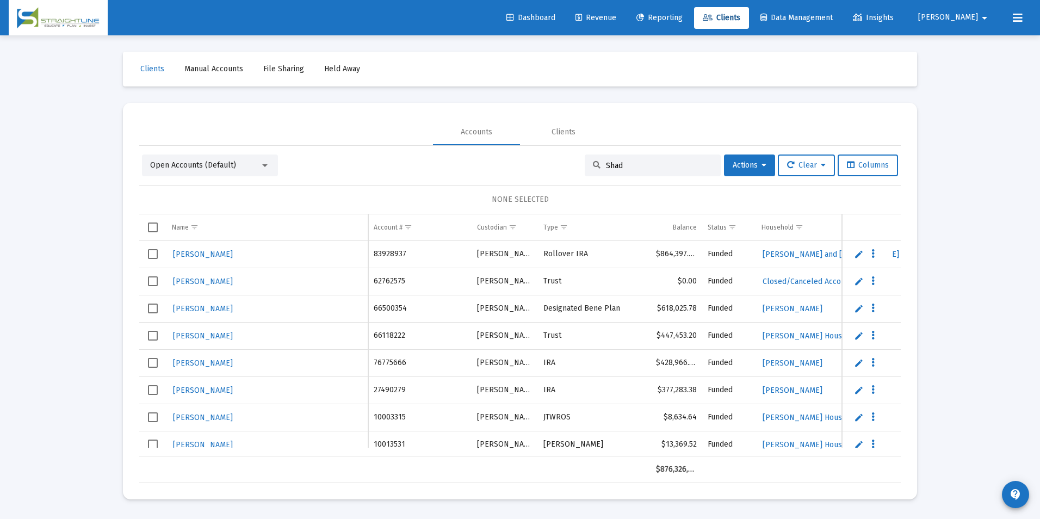
drag, startPoint x: 686, startPoint y: 168, endPoint x: 631, endPoint y: 157, distance: 56.0
click at [632, 157] on div "Shad" at bounding box center [653, 165] width 136 height 22
drag, startPoint x: 631, startPoint y: 157, endPoint x: 591, endPoint y: 160, distance: 40.4
click at [591, 160] on div "Shad" at bounding box center [653, 165] width 136 height 22
drag, startPoint x: 654, startPoint y: 164, endPoint x: 552, endPoint y: 156, distance: 102.6
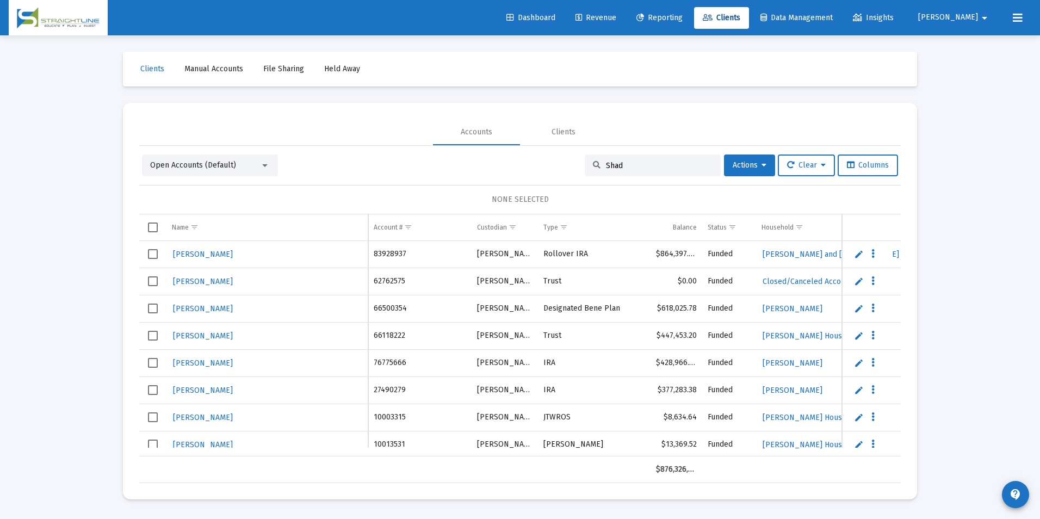
click at [552, 156] on div "Open Accounts (Default) Shad Actions Clear Columns" at bounding box center [520, 165] width 756 height 22
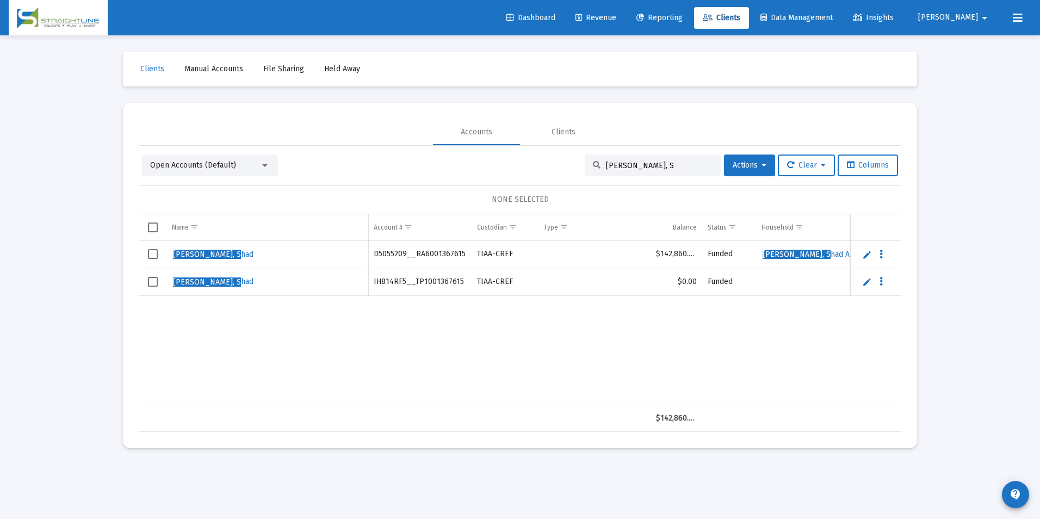
type input "[PERSON_NAME], S"
click at [147, 276] on td "Data grid" at bounding box center [152, 282] width 27 height 28
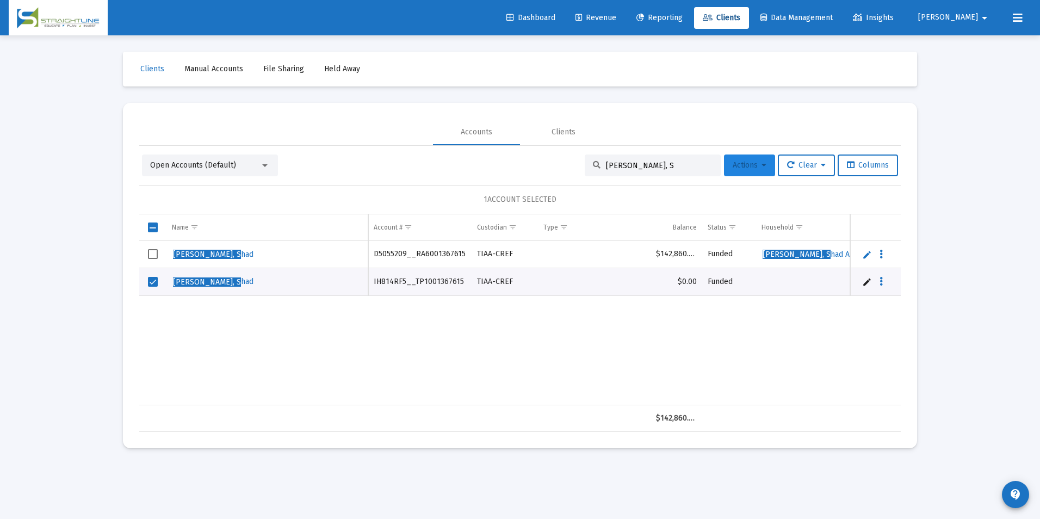
click at [764, 168] on button "Actions" at bounding box center [749, 165] width 51 height 22
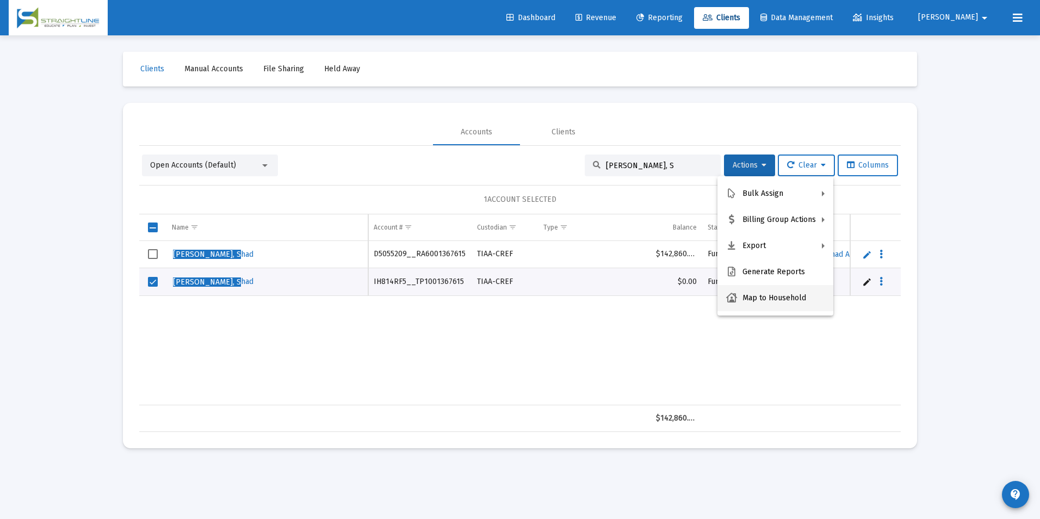
click at [771, 297] on button "Map to Household" at bounding box center [776, 298] width 116 height 26
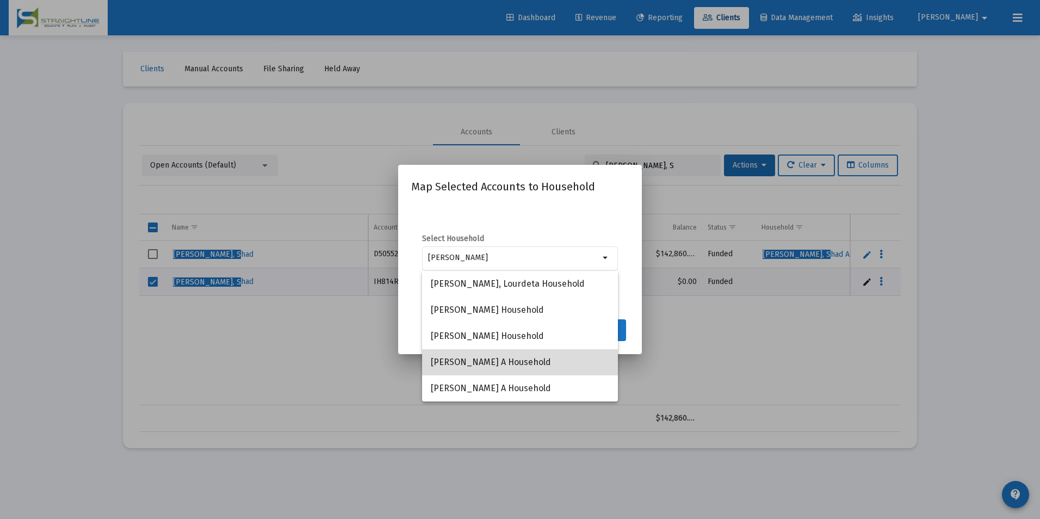
click at [472, 370] on span "[PERSON_NAME] A Household" at bounding box center [520, 362] width 178 height 26
type input "[PERSON_NAME] A Household"
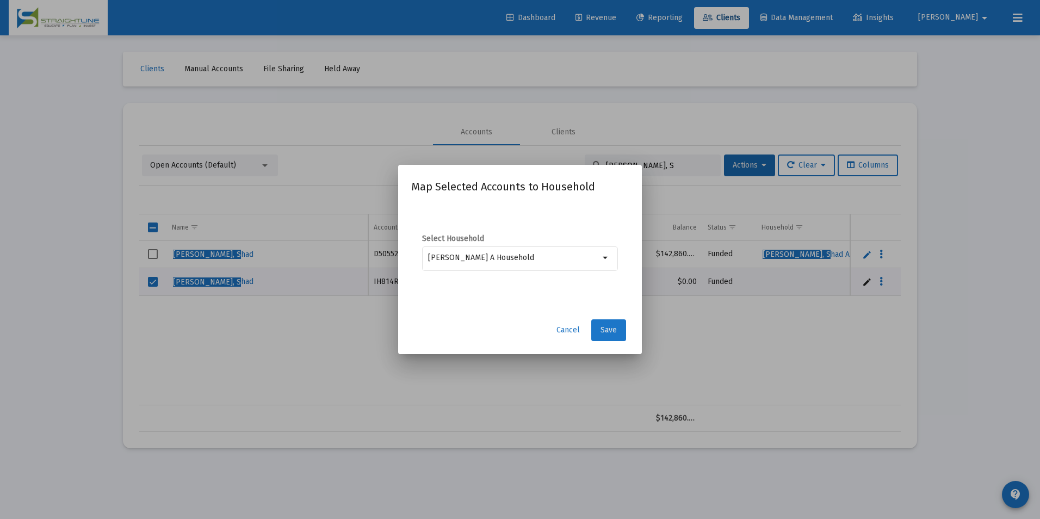
click at [602, 331] on span "Save" at bounding box center [609, 329] width 16 height 9
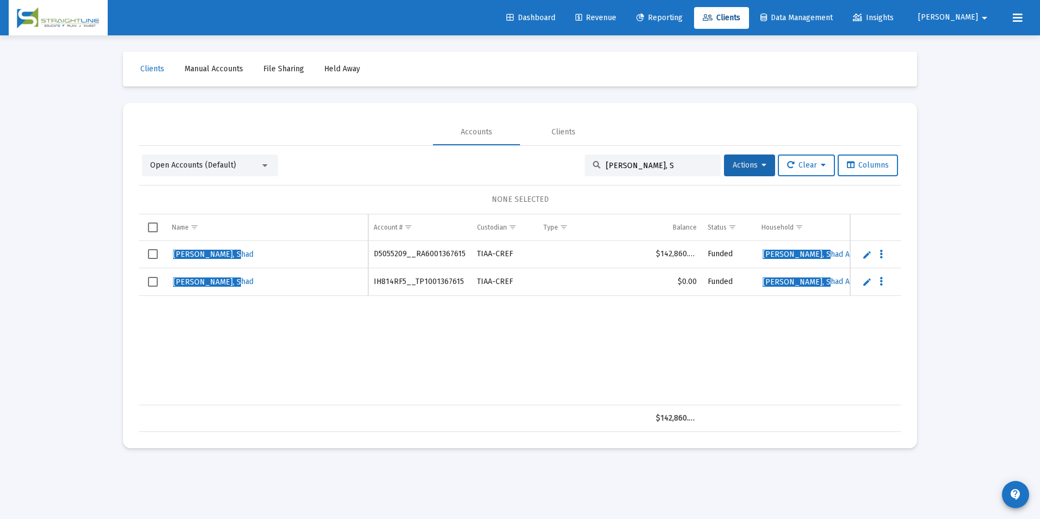
click at [159, 287] on td "Data grid" at bounding box center [152, 282] width 27 height 28
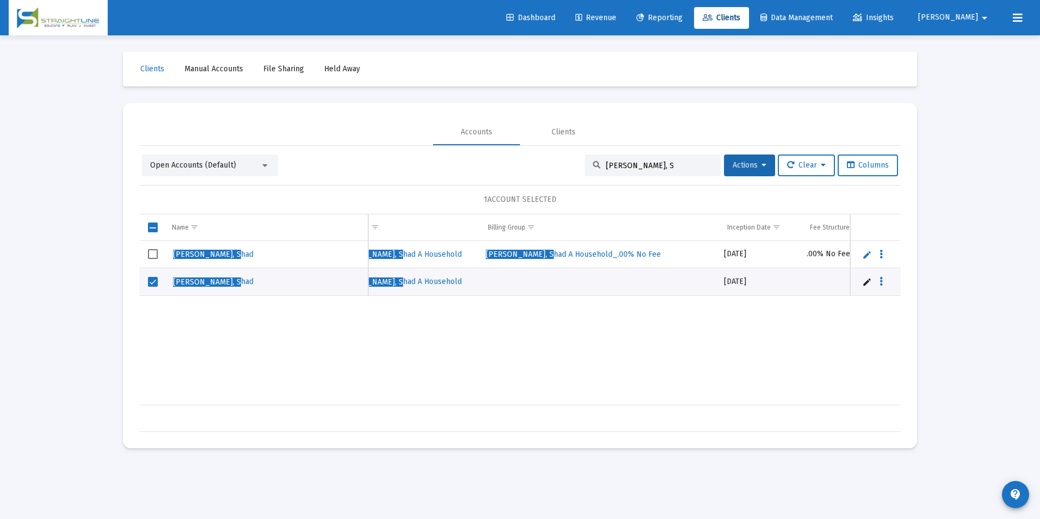
scroll to position [0, 428]
click at [753, 171] on button "Actions" at bounding box center [749, 165] width 51 height 22
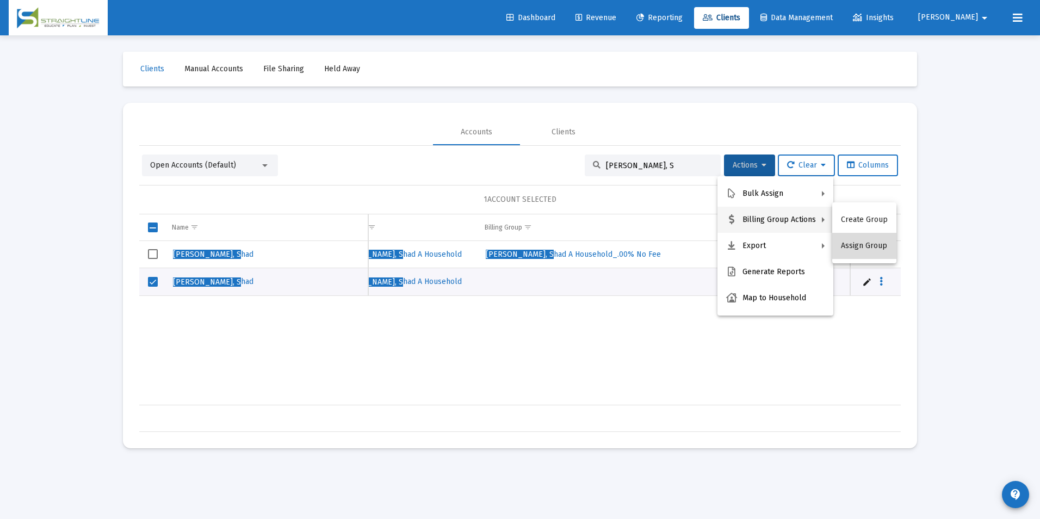
click at [869, 246] on button "Assign Group" at bounding box center [864, 246] width 64 height 26
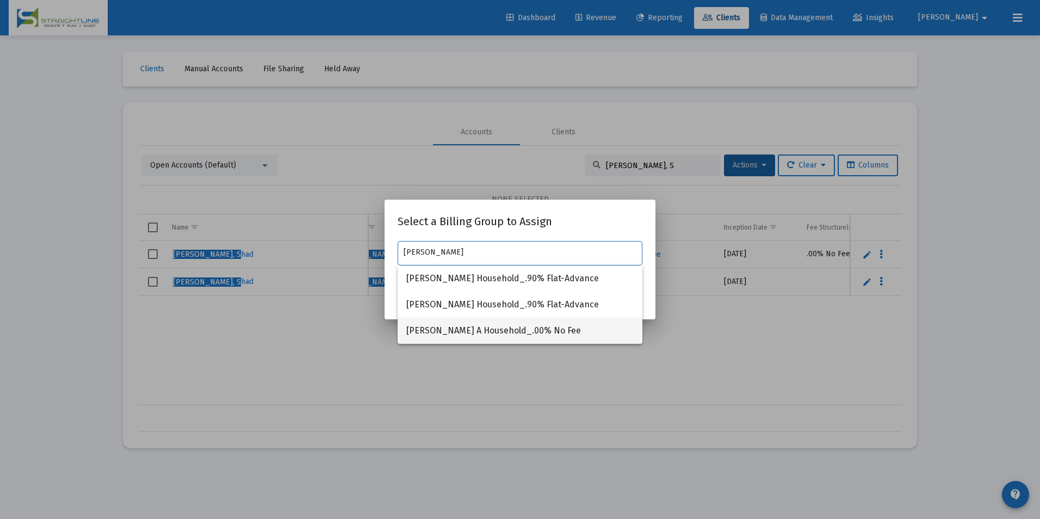
click at [563, 324] on span "[PERSON_NAME] A Household_.00% No Fee" at bounding box center [519, 331] width 227 height 26
type input "[PERSON_NAME] A Household_.00% No Fee"
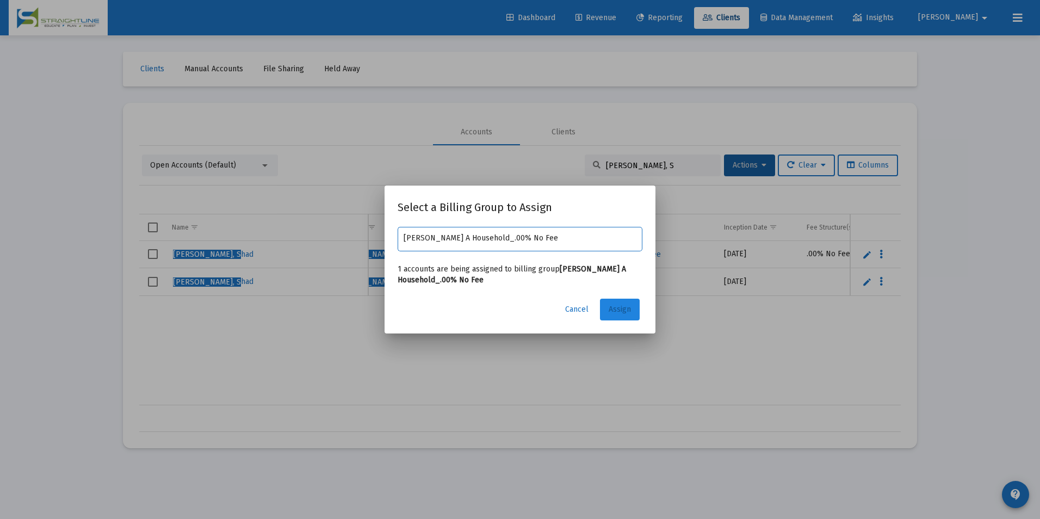
click at [616, 299] on button "Assign" at bounding box center [620, 310] width 40 height 22
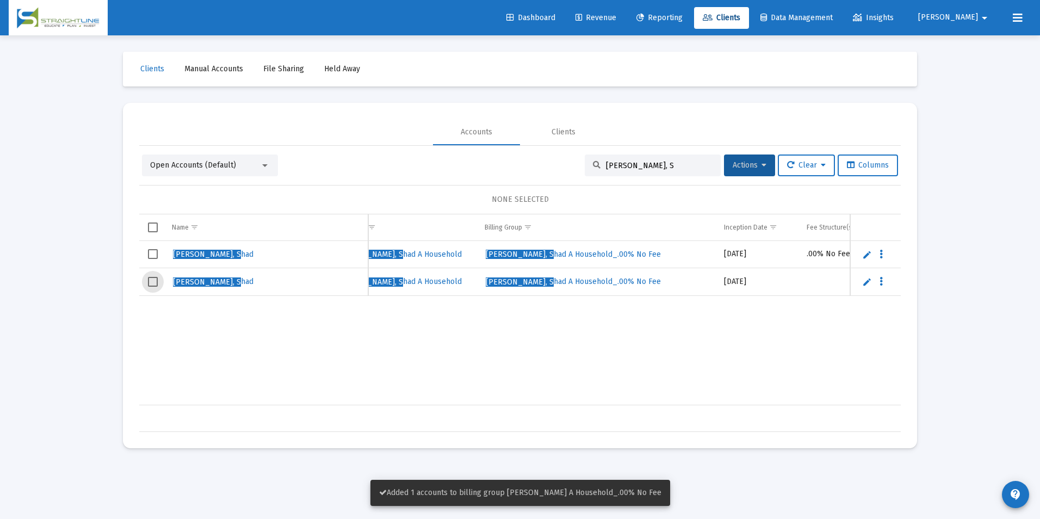
click at [153, 280] on span "Select row" at bounding box center [153, 282] width 10 height 10
click at [750, 165] on span "Actions" at bounding box center [750, 164] width 34 height 9
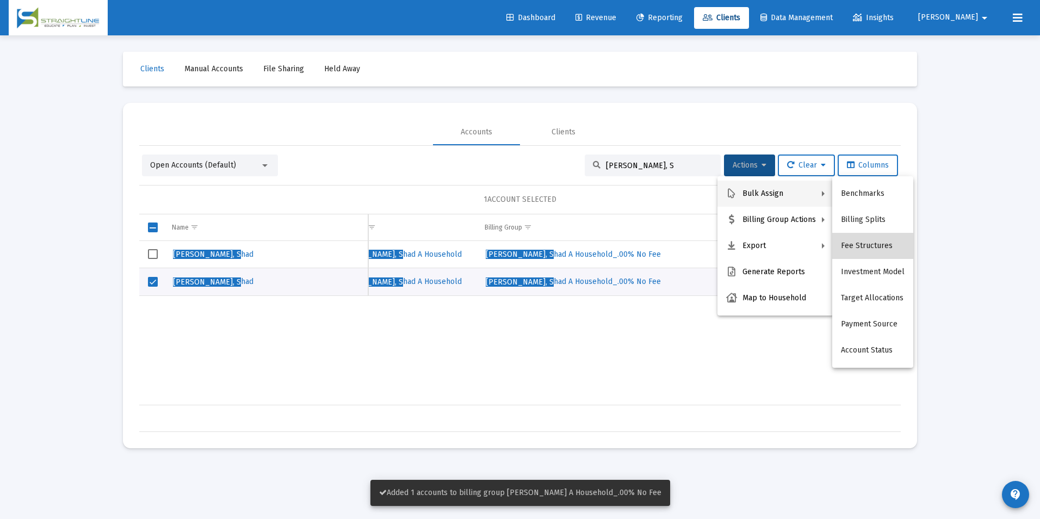
click at [883, 243] on button "Fee Structures" at bounding box center [872, 246] width 81 height 26
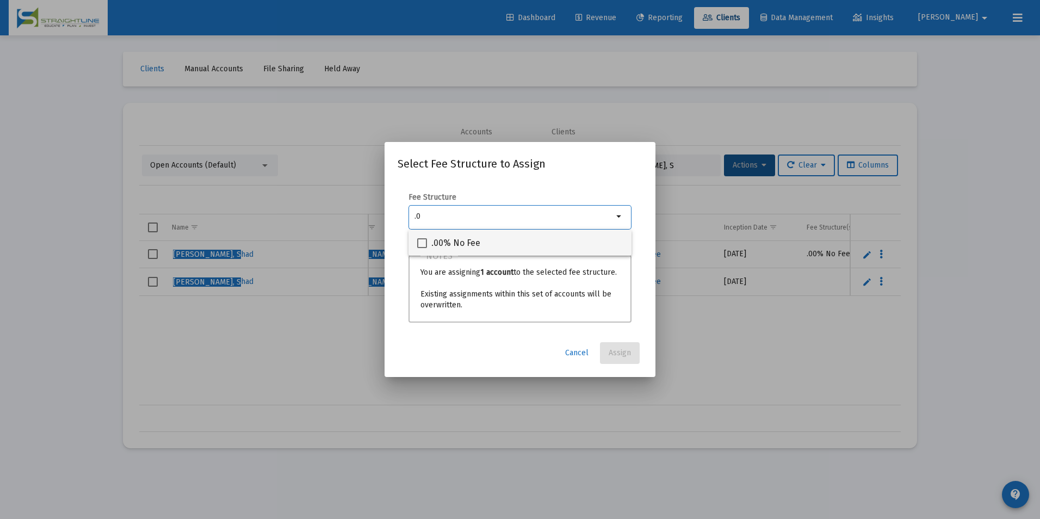
type input ".0"
click at [444, 240] on span ".00% No Fee" at bounding box center [455, 243] width 49 height 13
click at [422, 248] on input ".00% No Fee" at bounding box center [422, 248] width 1 height 1
checkbox input "true"
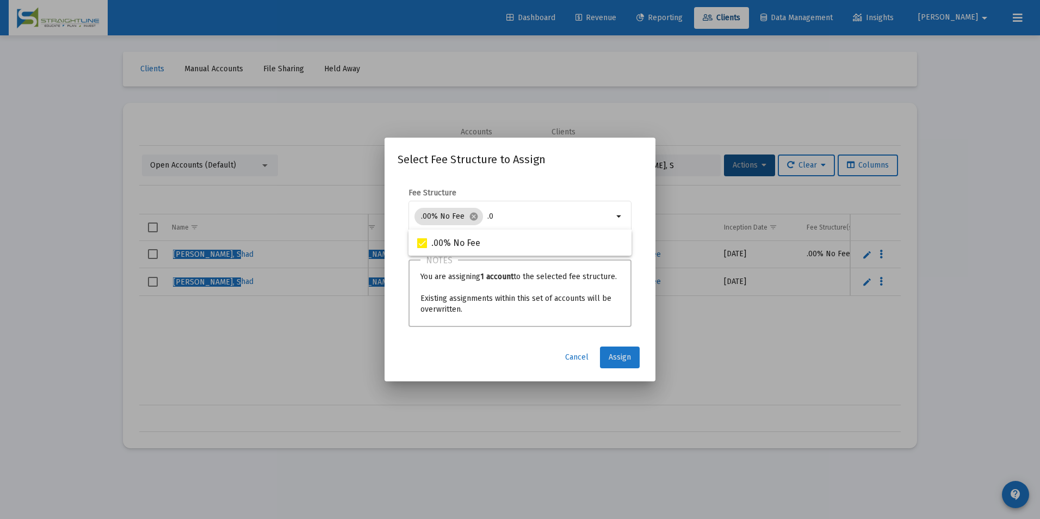
click at [612, 354] on span "Assign" at bounding box center [620, 357] width 22 height 9
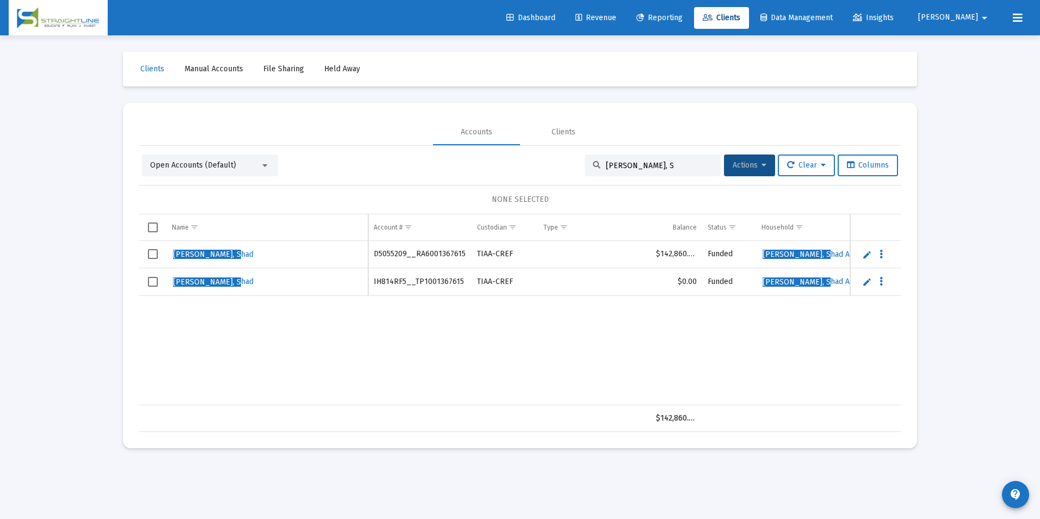
click at [387, 281] on td "IH814RF5__TP1001367615" at bounding box center [419, 282] width 103 height 28
copy td "IH814RF5__TP1001367615"
click at [621, 22] on link "Revenue" at bounding box center [596, 18] width 58 height 22
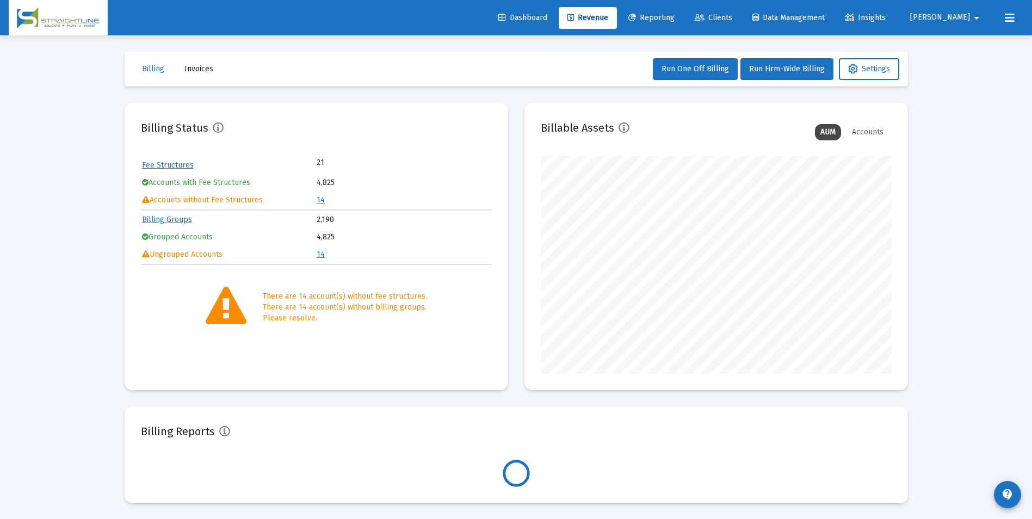
click at [324, 201] on link "14" at bounding box center [321, 199] width 8 height 9
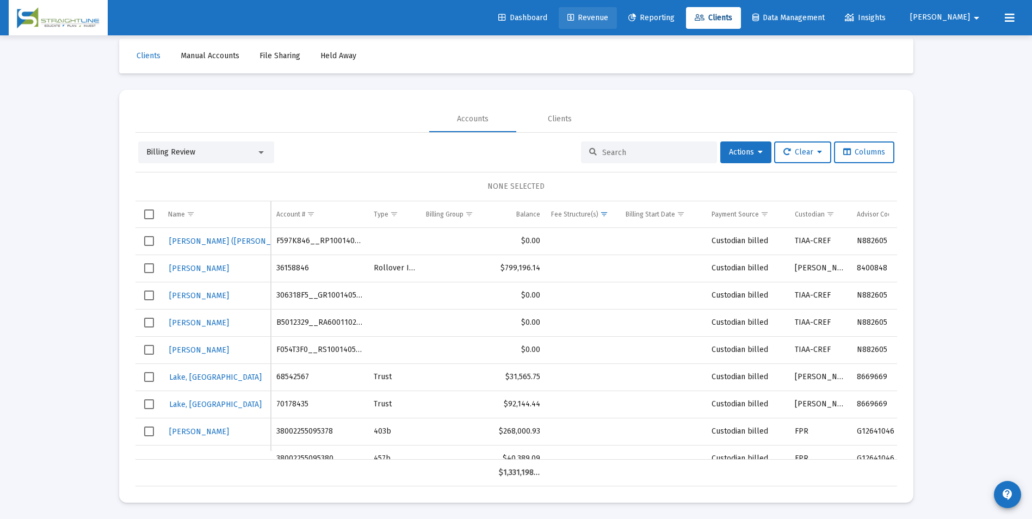
click at [608, 20] on span "Revenue" at bounding box center [587, 17] width 41 height 9
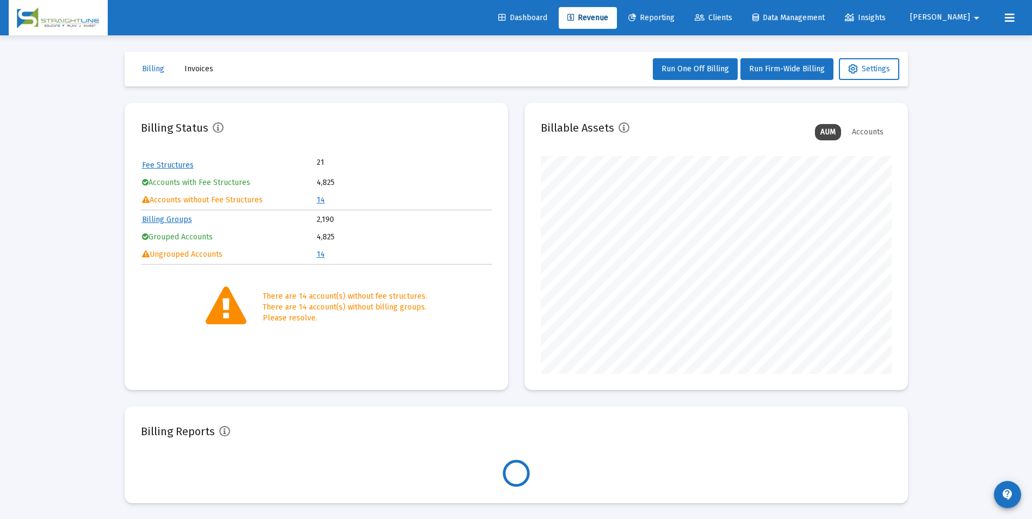
scroll to position [218, 351]
click at [321, 204] on link "14" at bounding box center [321, 199] width 8 height 9
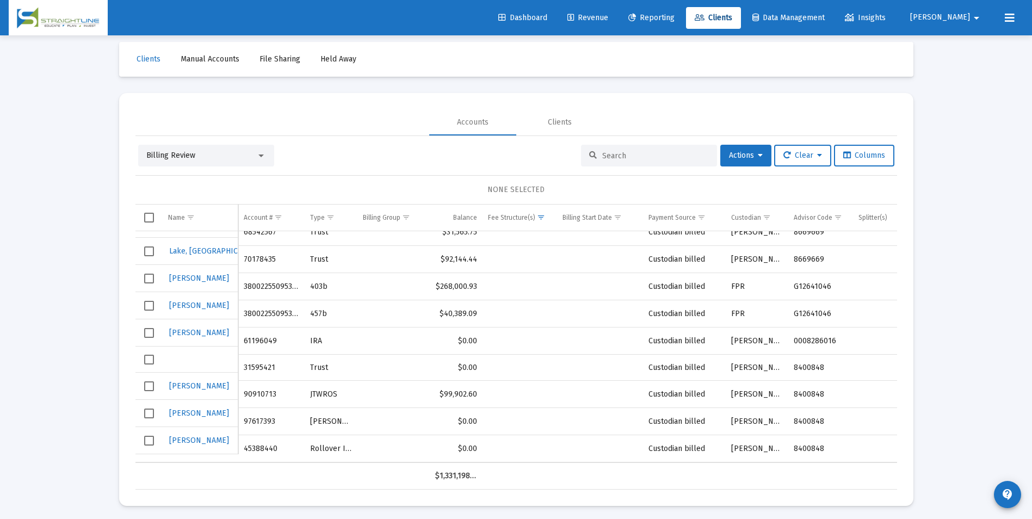
scroll to position [13, 0]
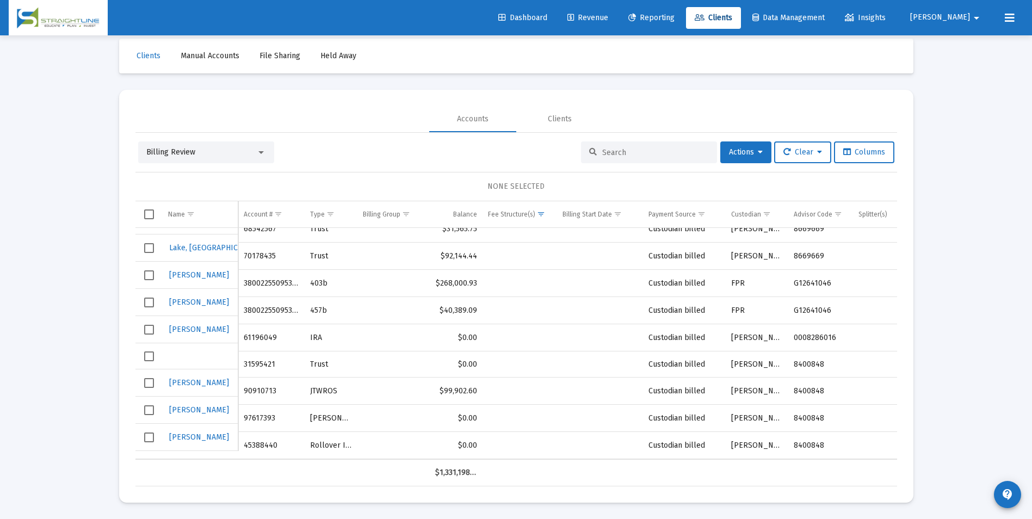
click at [254, 147] on div "Billing Review" at bounding box center [201, 152] width 110 height 11
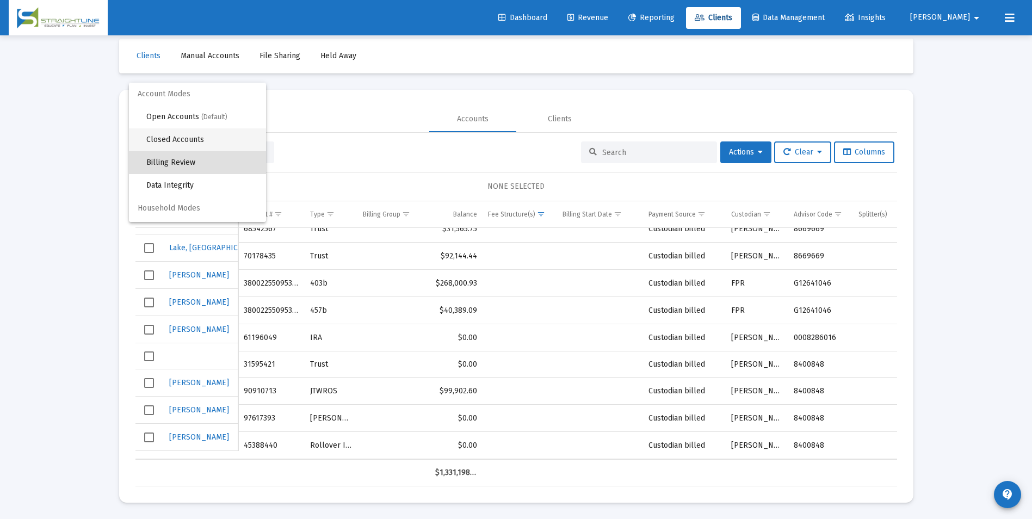
scroll to position [10, 0]
click at [233, 106] on span "Open Accounts (Default)" at bounding box center [201, 106] width 111 height 23
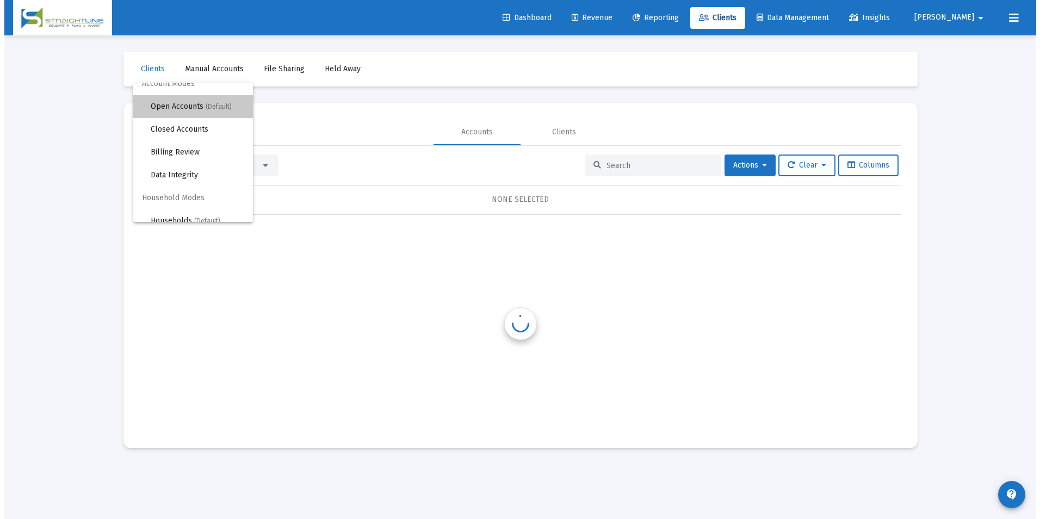
scroll to position [0, 0]
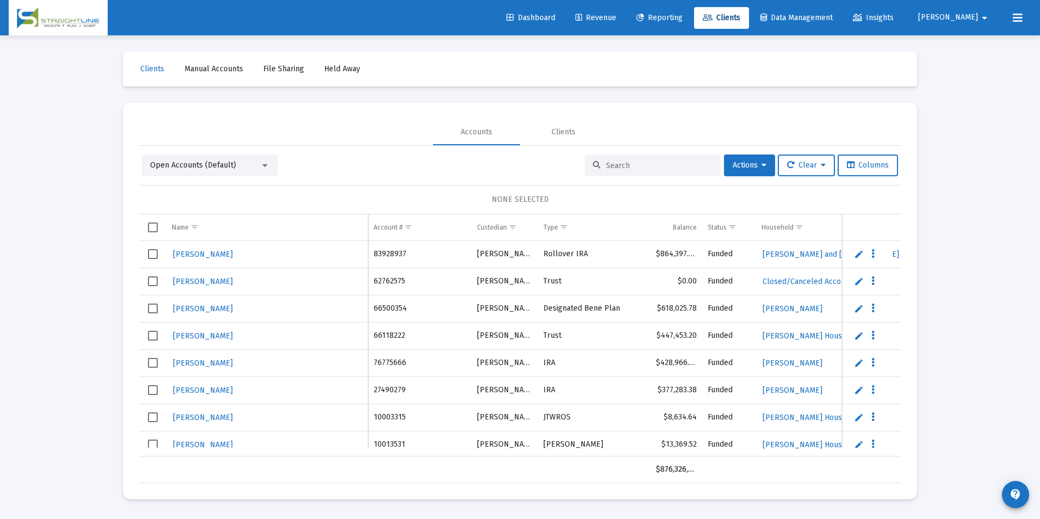
click at [646, 174] on div at bounding box center [653, 165] width 136 height 22
click at [647, 169] on input at bounding box center [659, 165] width 107 height 9
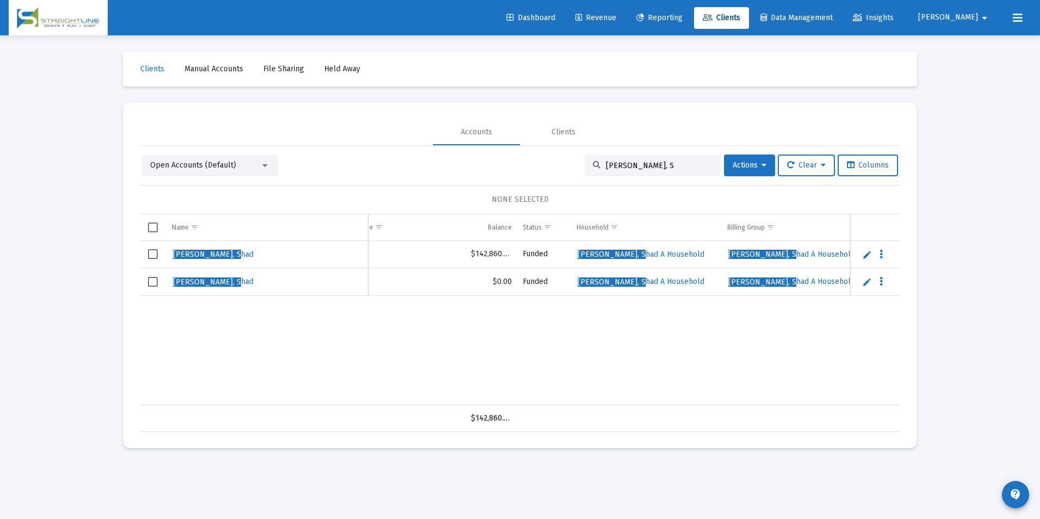
scroll to position [0, 203]
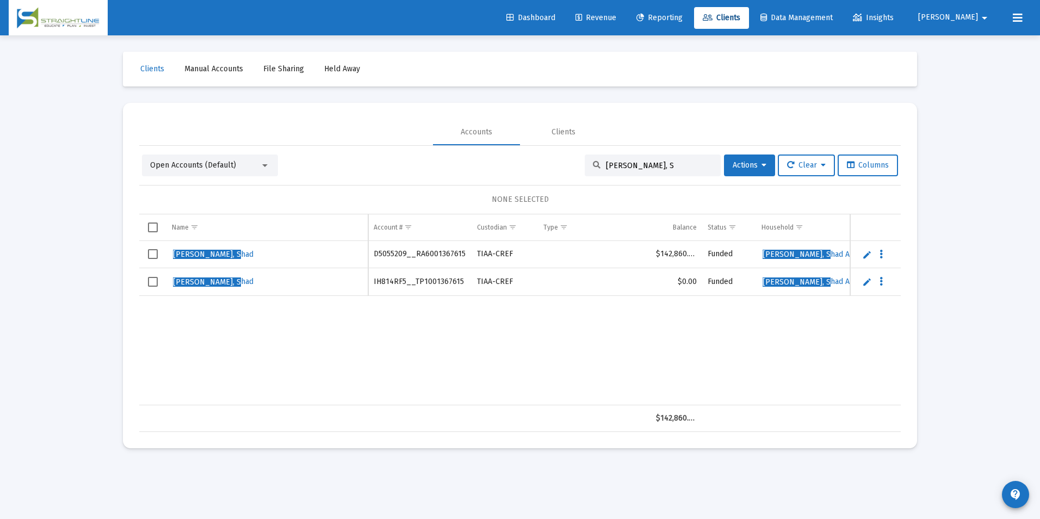
type input "[PERSON_NAME], S"
click at [616, 22] on span "Revenue" at bounding box center [596, 17] width 41 height 9
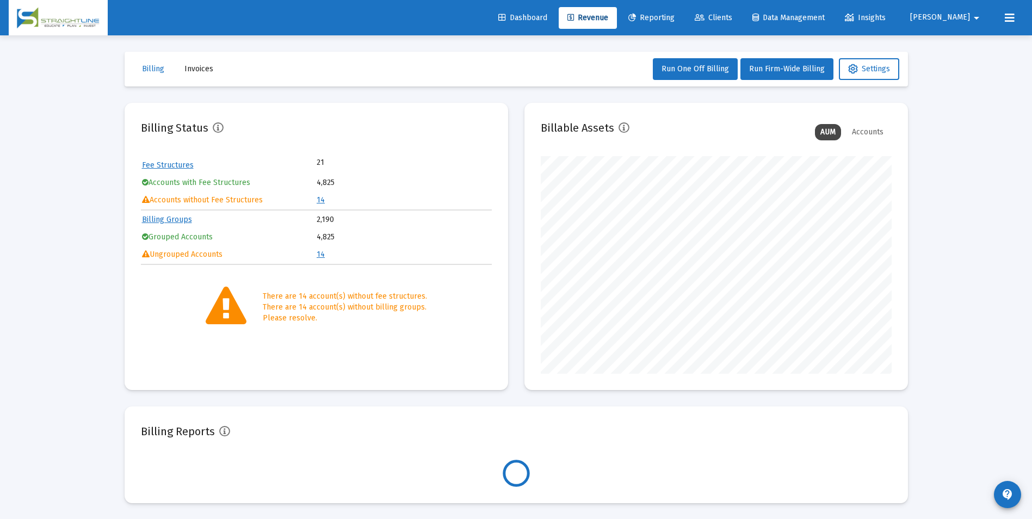
scroll to position [218, 351]
click at [320, 202] on link "14" at bounding box center [321, 199] width 8 height 9
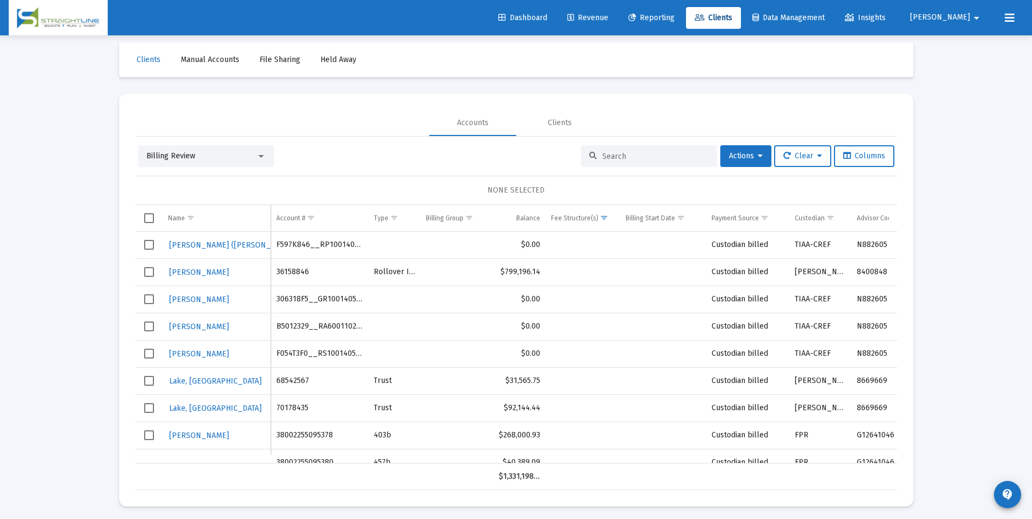
scroll to position [13, 0]
